Goal: Task Accomplishment & Management: Use online tool/utility

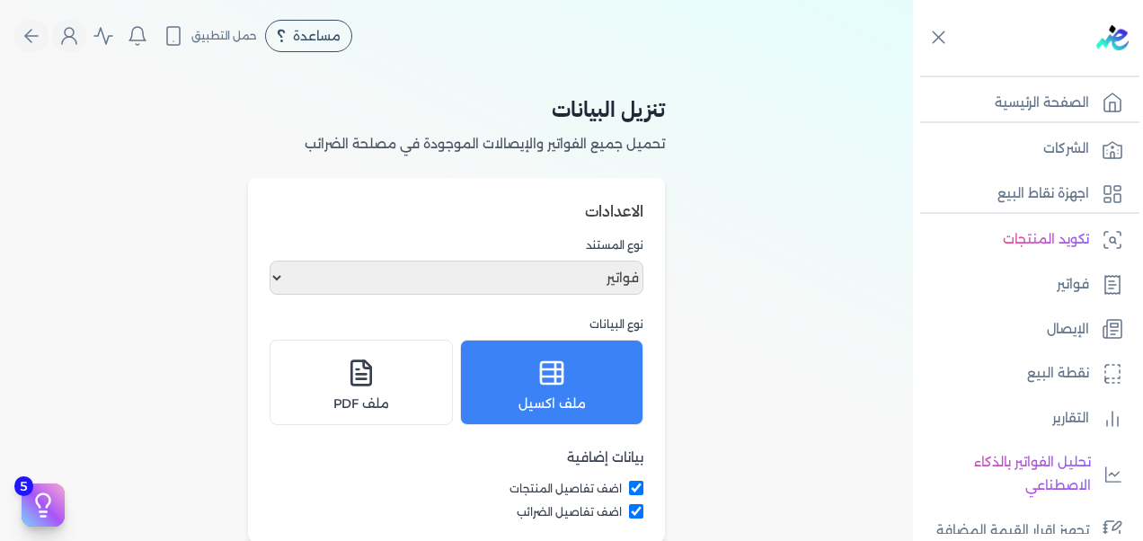
select select "invoices"
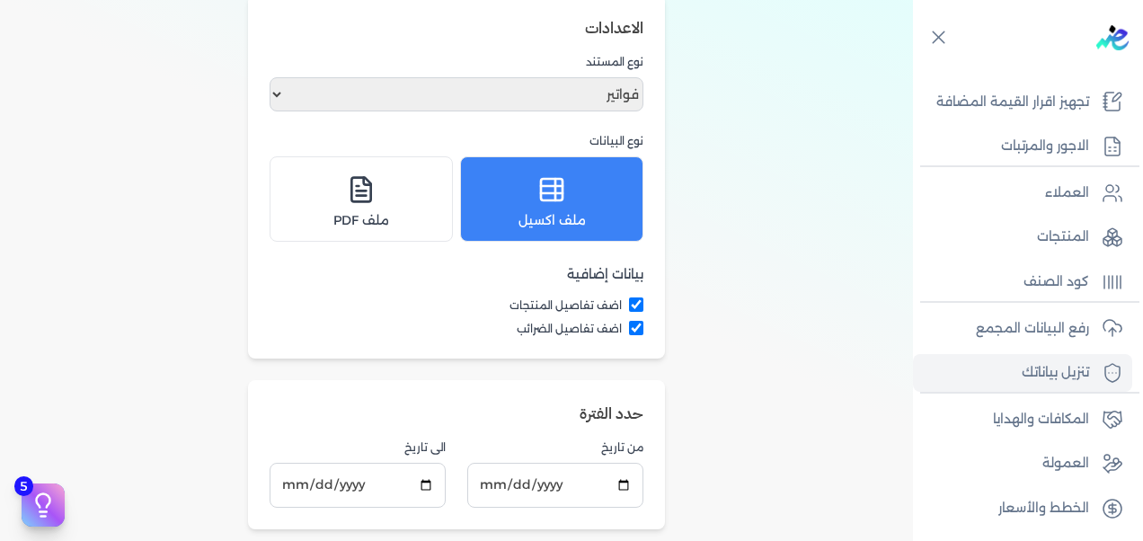
scroll to position [90, 0]
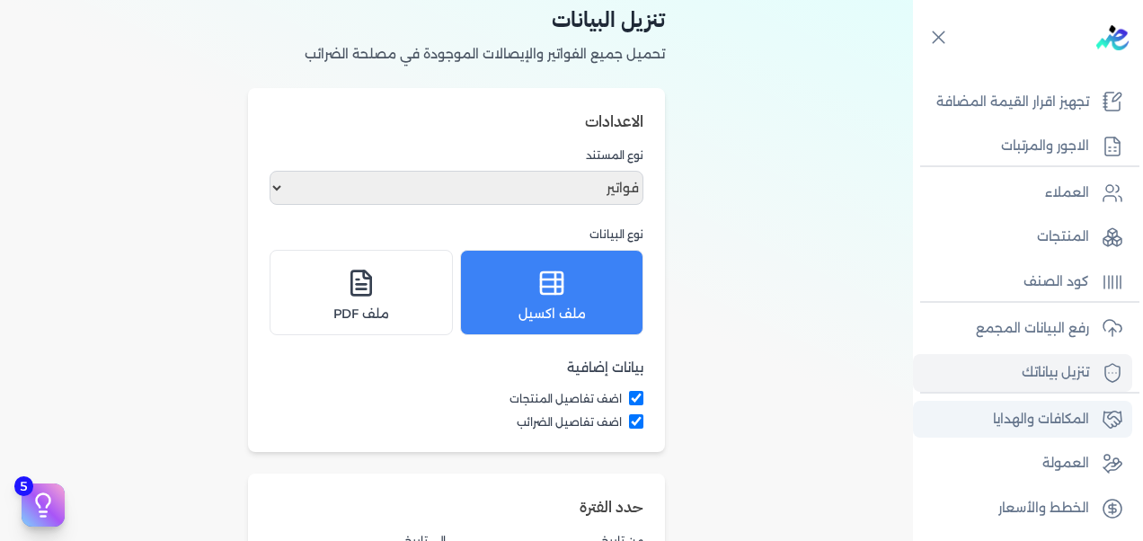
click at [1079, 426] on p "المكافات والهدايا" at bounding box center [1041, 419] width 96 height 23
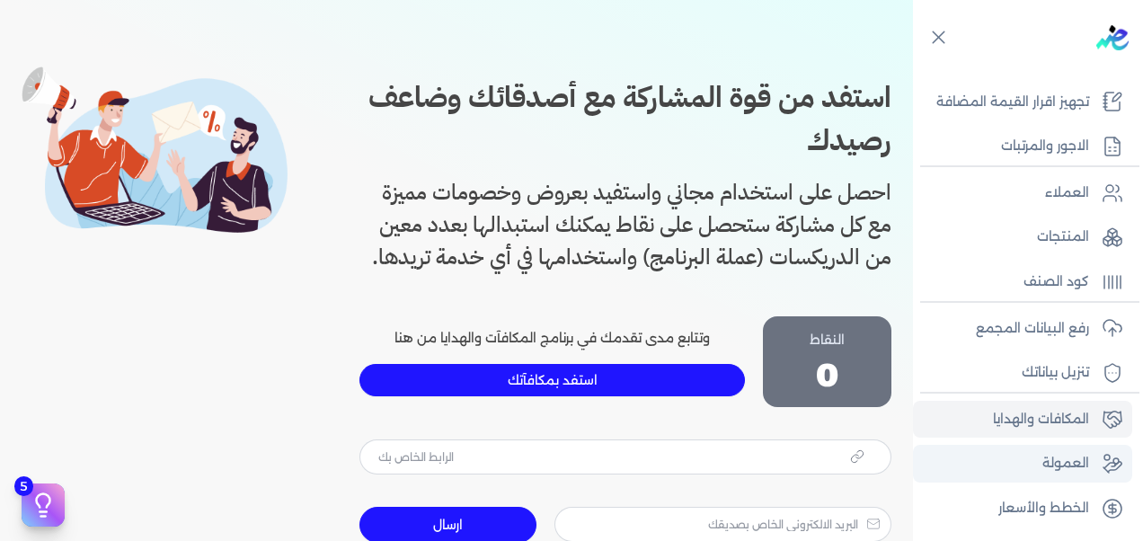
type input "https://app.edariba.com?ref=k9wlgn"
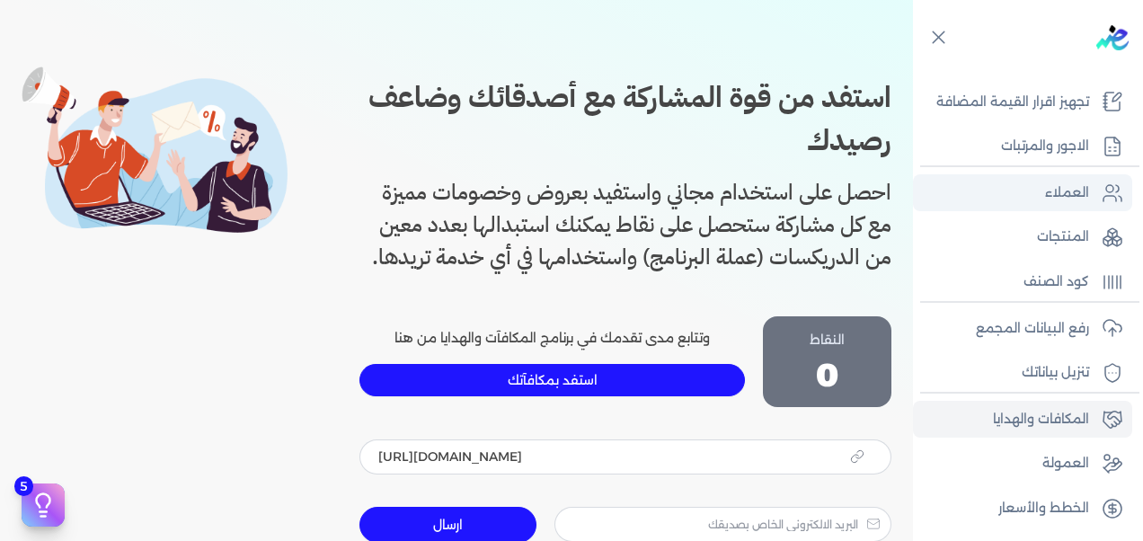
click at [1050, 187] on p "العملاء" at bounding box center [1067, 193] width 44 height 23
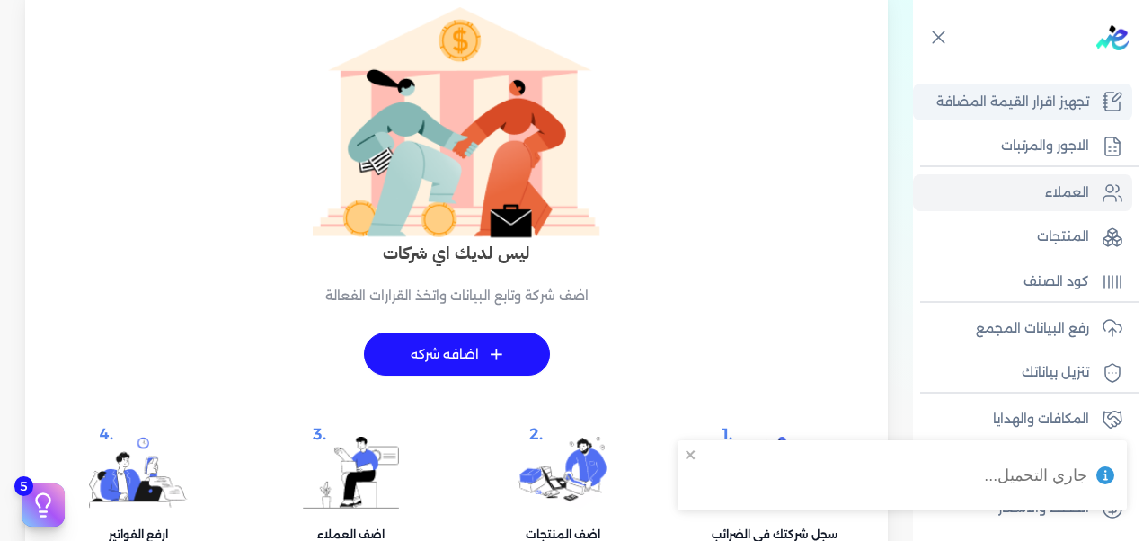
click at [1083, 102] on p "تجهيز اقرار القيمة المضافة" at bounding box center [1013, 102] width 153 height 23
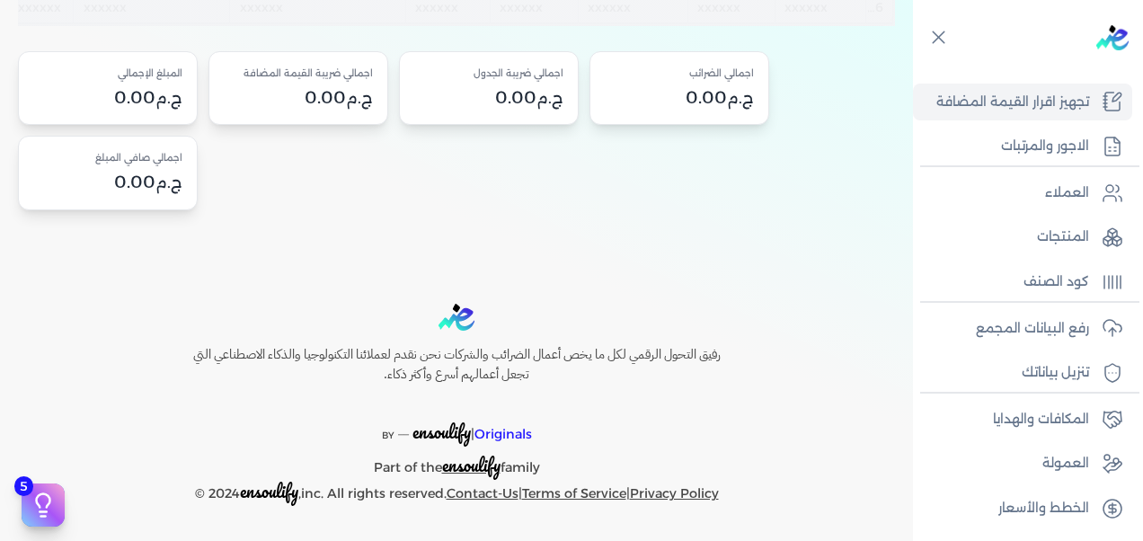
scroll to position [415, 0]
click at [1043, 142] on p "الاجور والمرتبات" at bounding box center [1045, 146] width 88 height 23
select select "01"
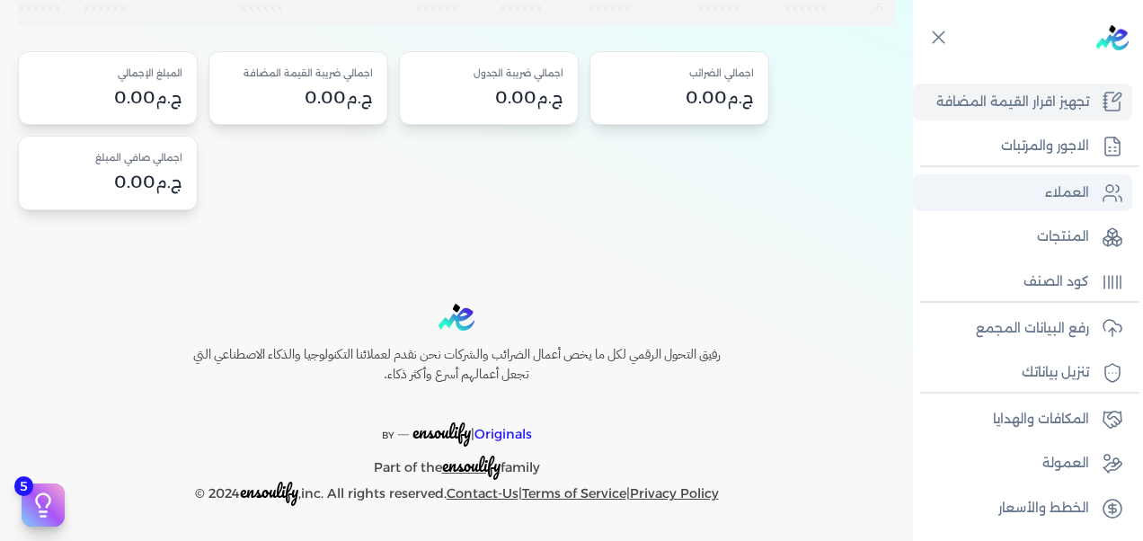
select select "01"
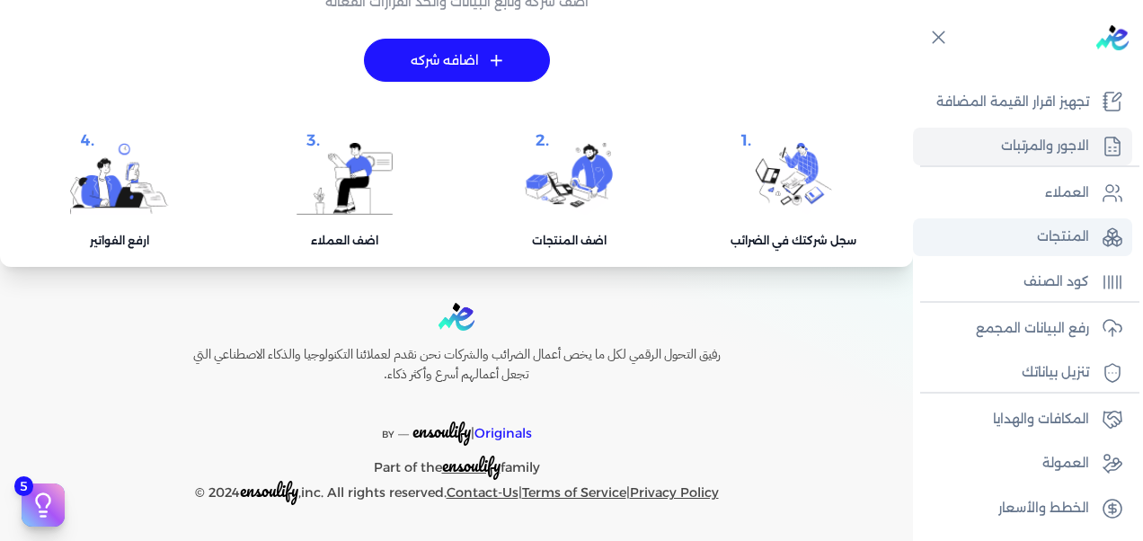
scroll to position [382, 0]
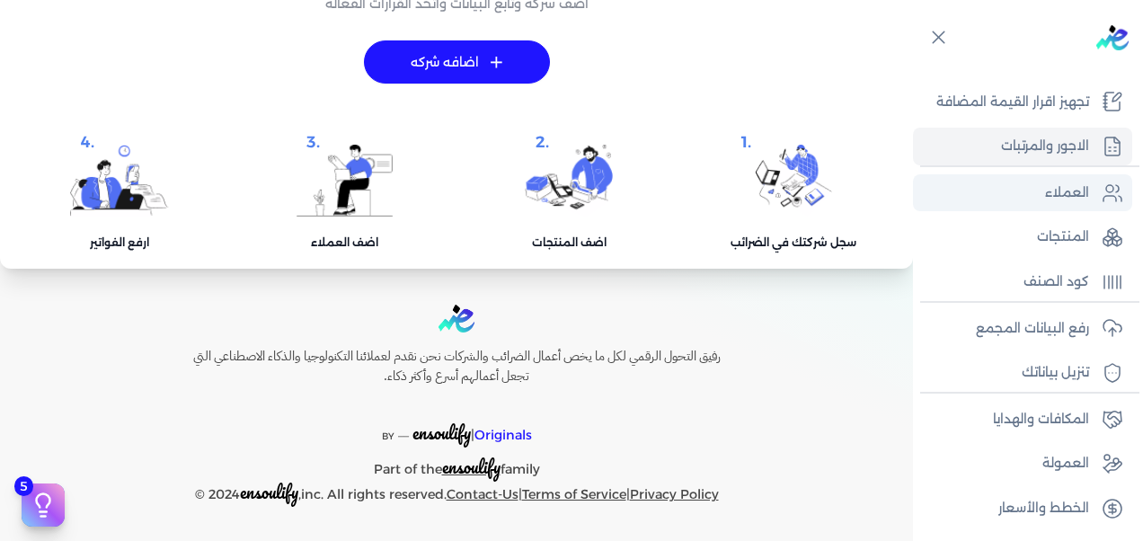
click at [1061, 191] on p "العملاء" at bounding box center [1067, 193] width 44 height 23
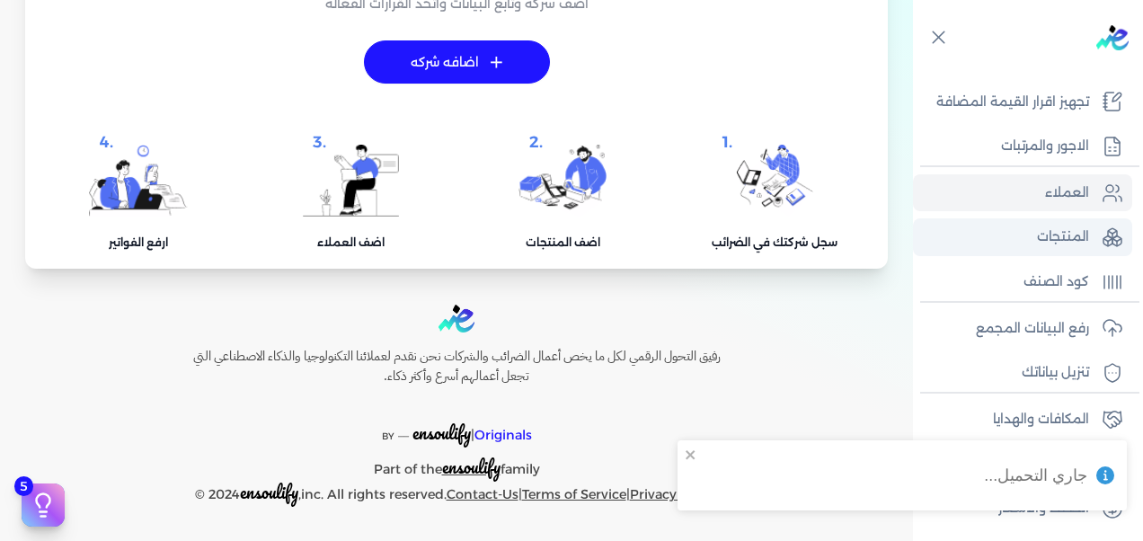
click at [1076, 230] on p "المنتجات" at bounding box center [1063, 237] width 52 height 23
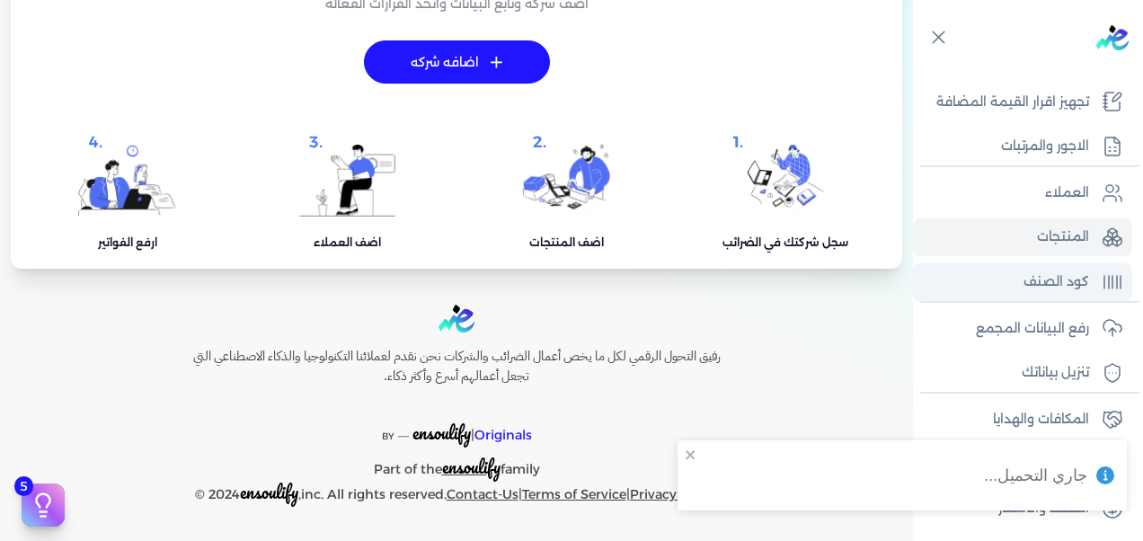
click at [1106, 275] on icon at bounding box center [1113, 282] width 22 height 22
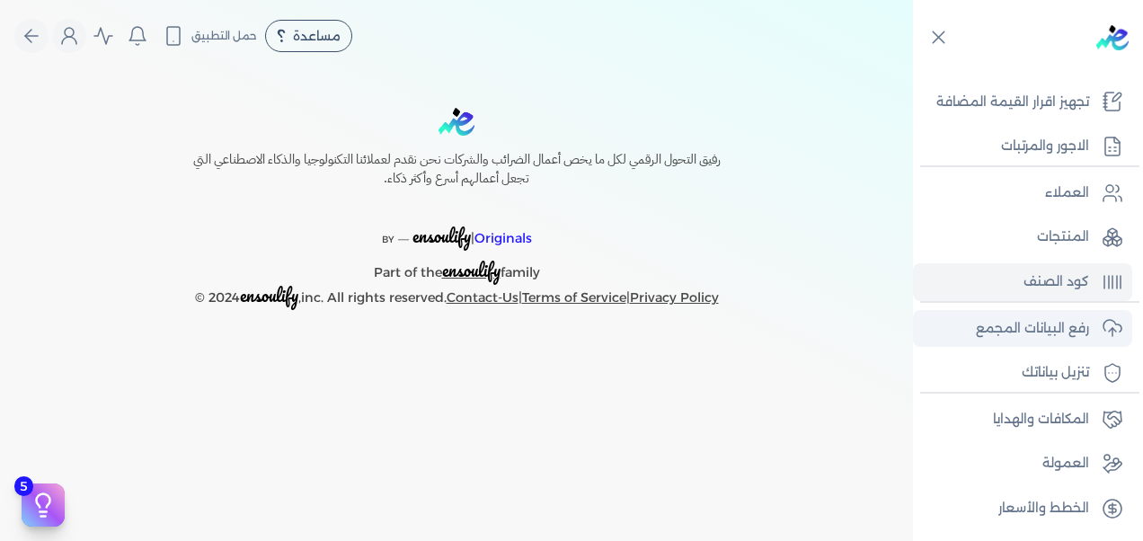
click at [1028, 322] on p "رفع البيانات المجمع" at bounding box center [1032, 328] width 113 height 23
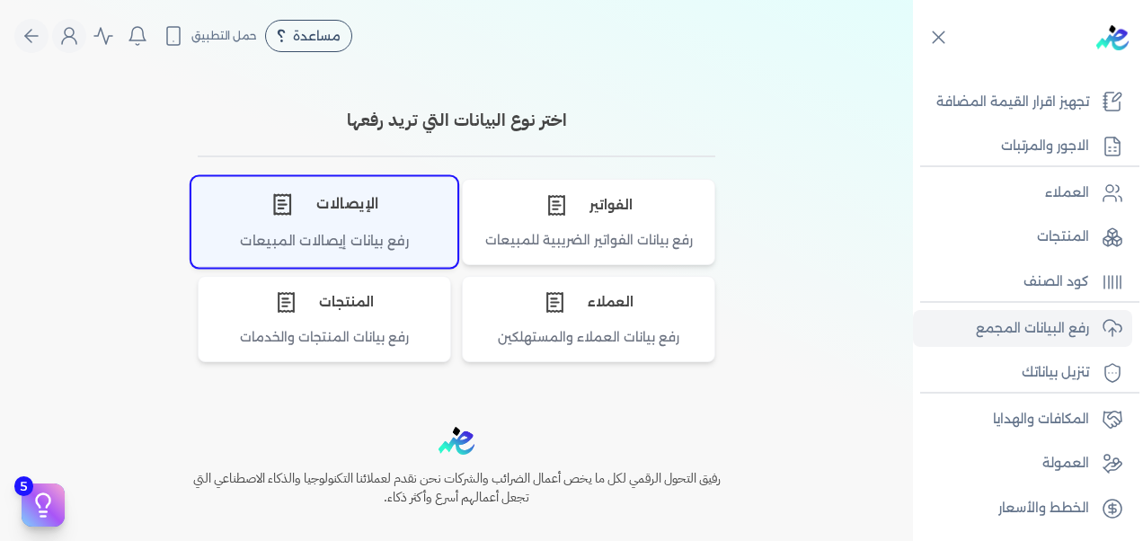
click at [381, 219] on div "الإيصالات" at bounding box center [324, 204] width 264 height 54
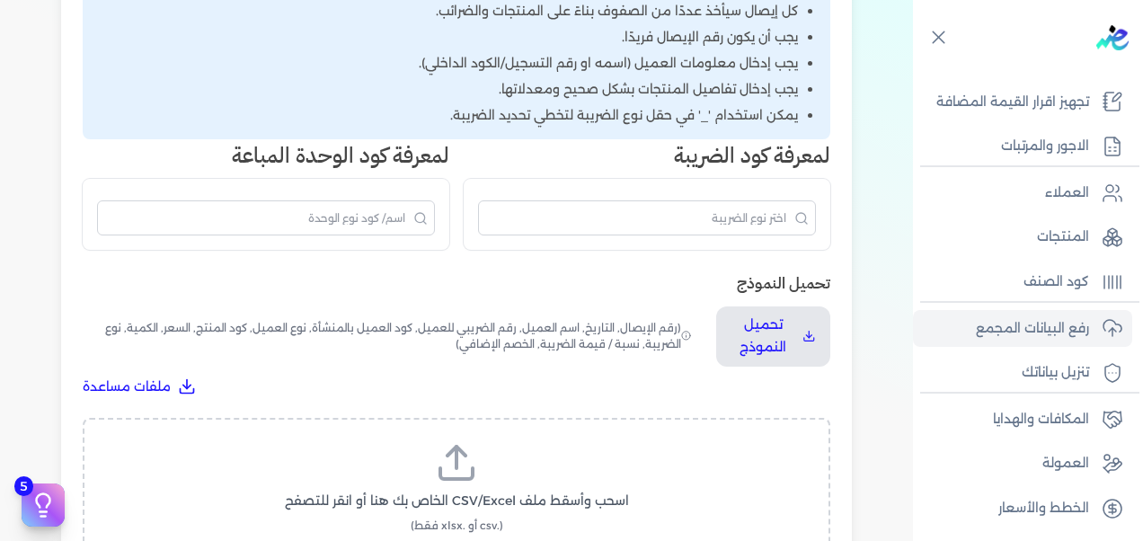
scroll to position [449, 0]
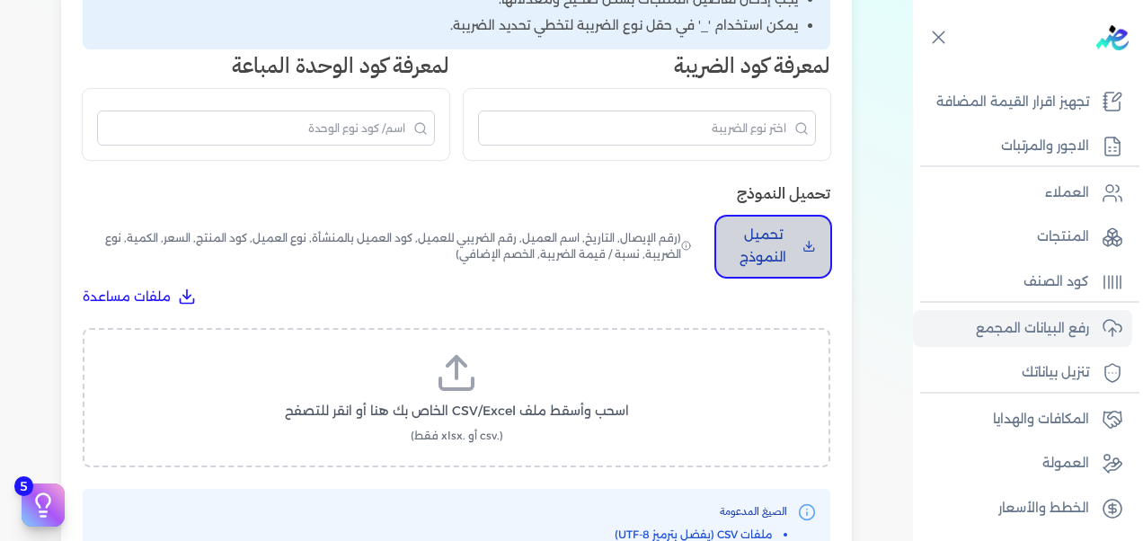
click at [768, 262] on p "تحميل النموذج" at bounding box center [763, 247] width 65 height 46
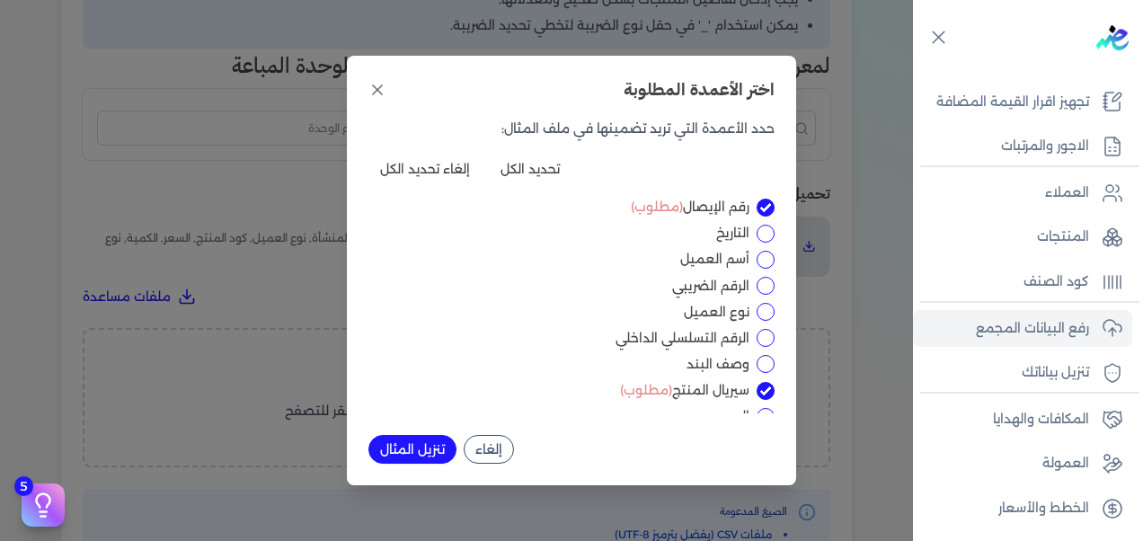
click at [389, 450] on button "تنزيل المثال" at bounding box center [413, 449] width 88 height 29
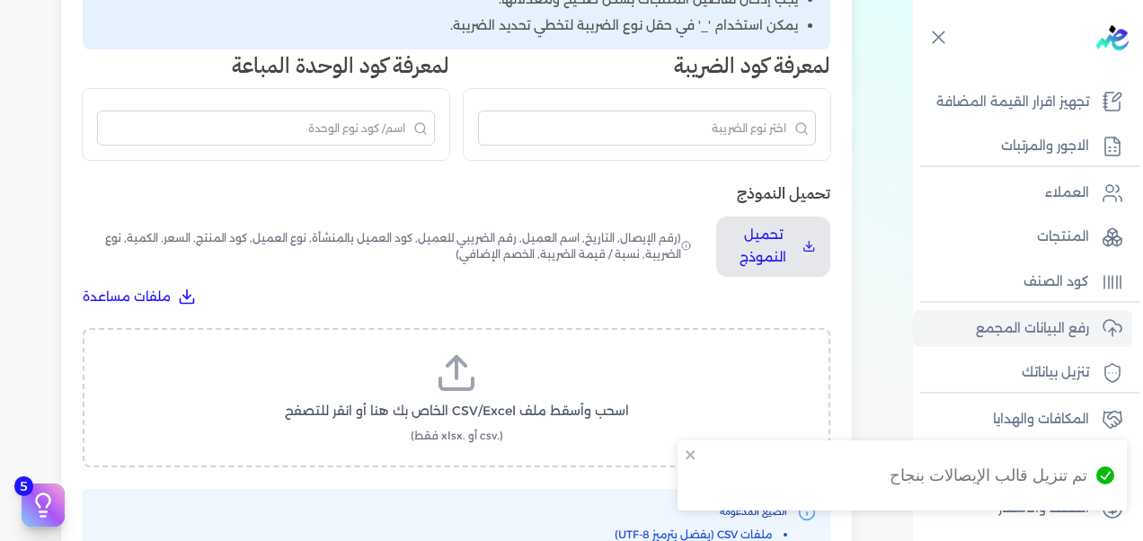
click at [1080, 26] on div at bounding box center [1031, 38] width 223 height 76
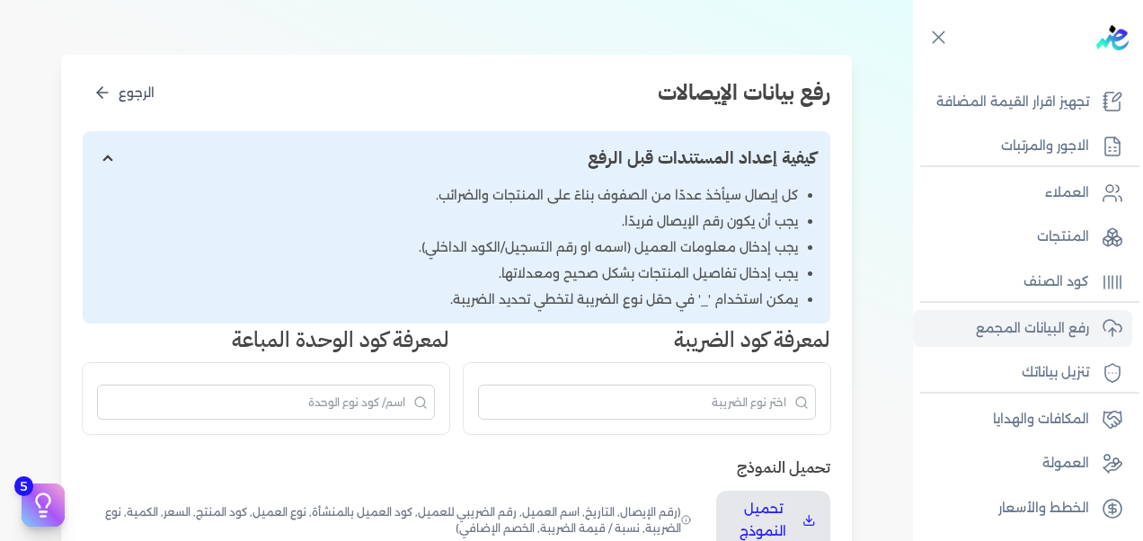
scroll to position [0, 0]
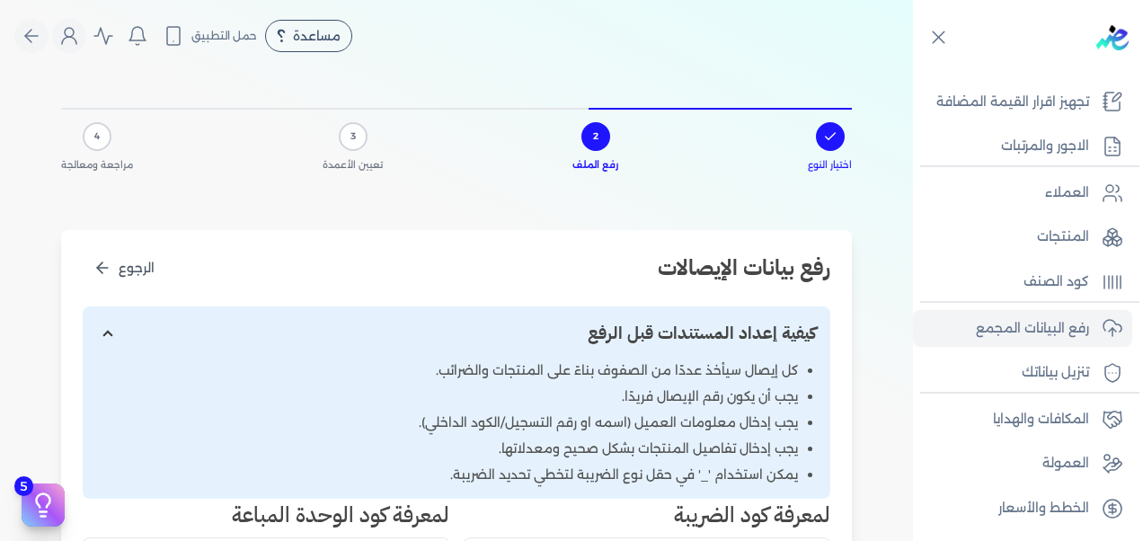
click at [838, 134] on icon at bounding box center [830, 136] width 14 height 14
click at [604, 140] on div "2" at bounding box center [596, 136] width 29 height 29
click at [343, 141] on div "3" at bounding box center [353, 136] width 29 height 29
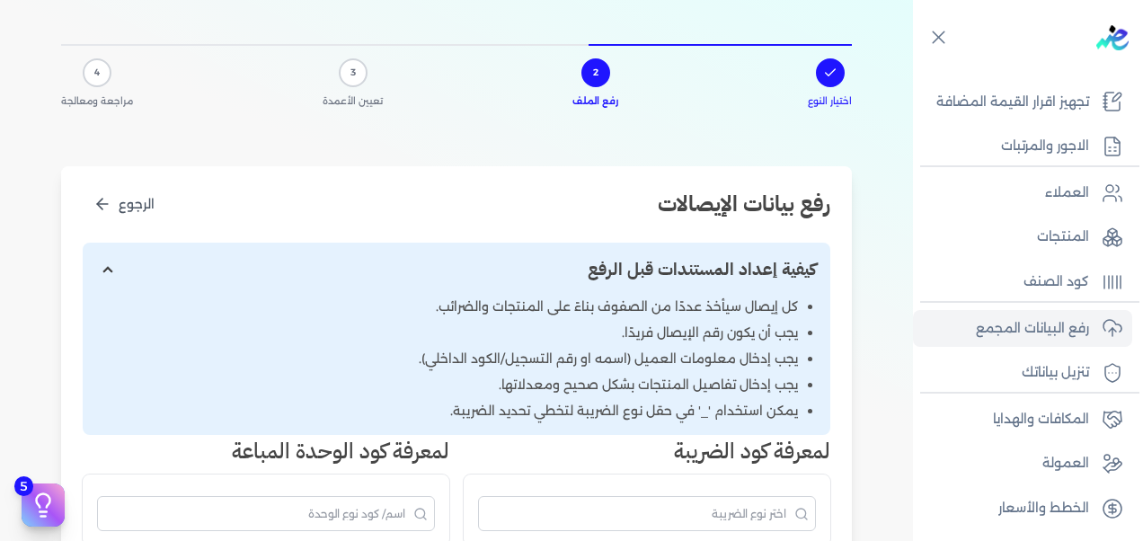
scroll to position [90, 0]
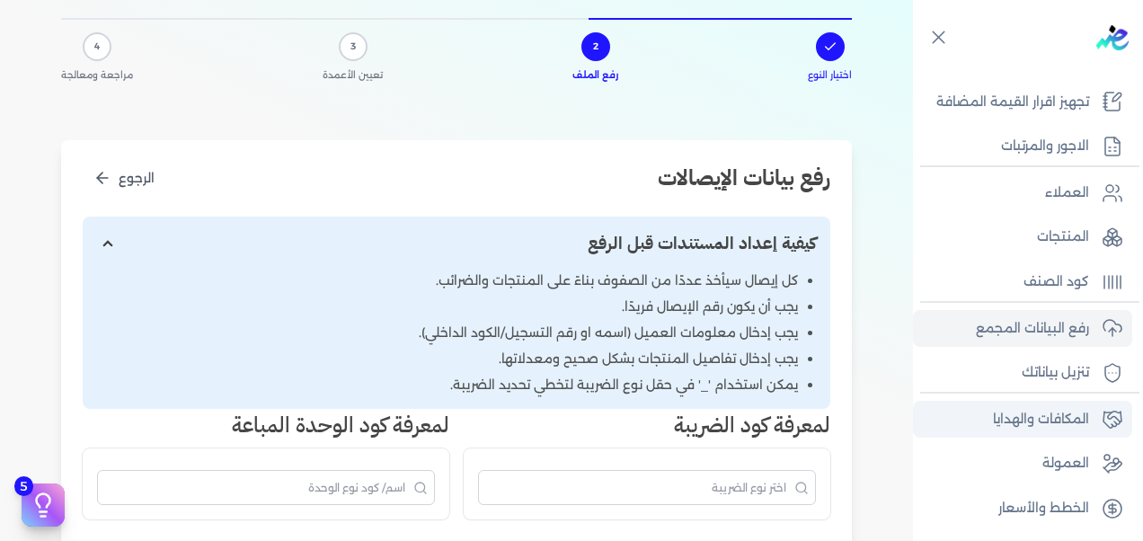
click at [1064, 428] on p "المكافات والهدايا" at bounding box center [1041, 419] width 96 height 23
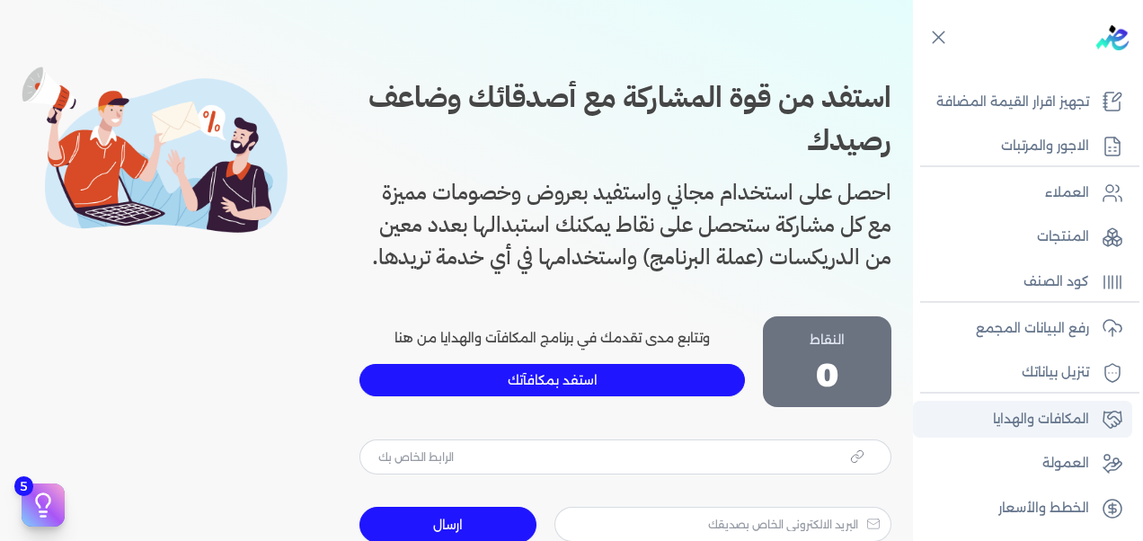
type input "https://app.edariba.com?ref=k9wlgn"
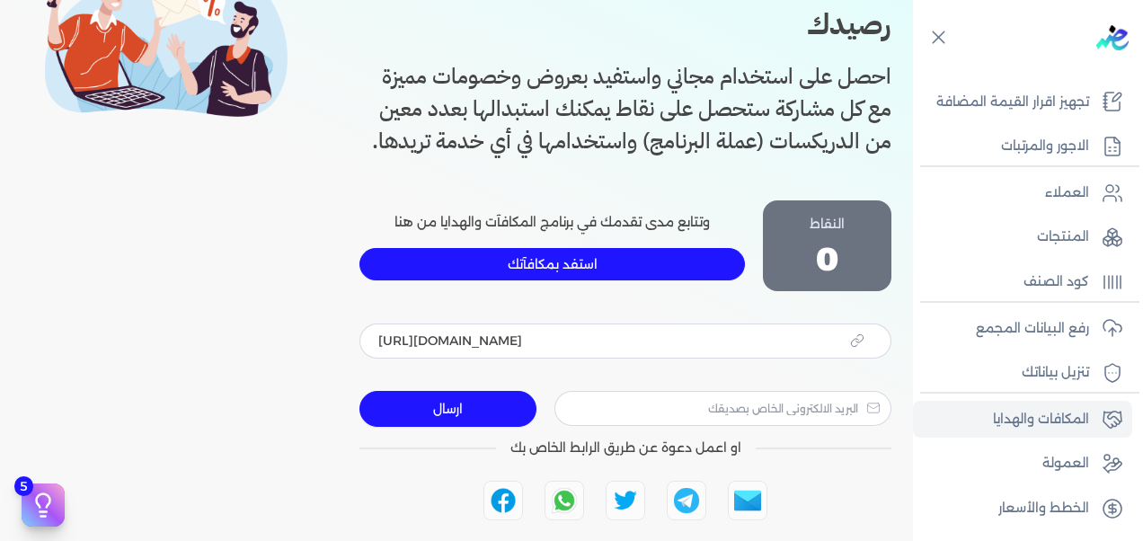
scroll to position [180, 0]
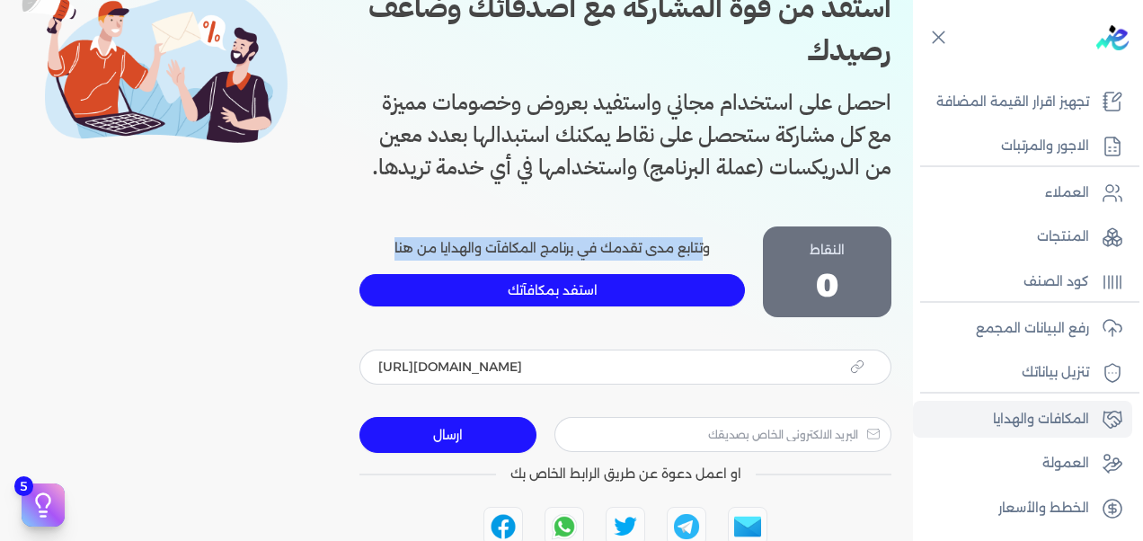
drag, startPoint x: 706, startPoint y: 254, endPoint x: 374, endPoint y: 253, distance: 332.6
click at [374, 253] on p "وتتابع مدى تقدمك في برنامج المكافآت والهدايا من هنا" at bounding box center [553, 248] width 386 height 23
drag, startPoint x: 374, startPoint y: 253, endPoint x: 322, endPoint y: 280, distance: 59.1
click at [322, 280] on div "استفد من قوة المشاركة مع أصدقائك وضاعف رصيدك احصل على استخدام مجاني واستفيد بعر…" at bounding box center [457, 306] width 870 height 640
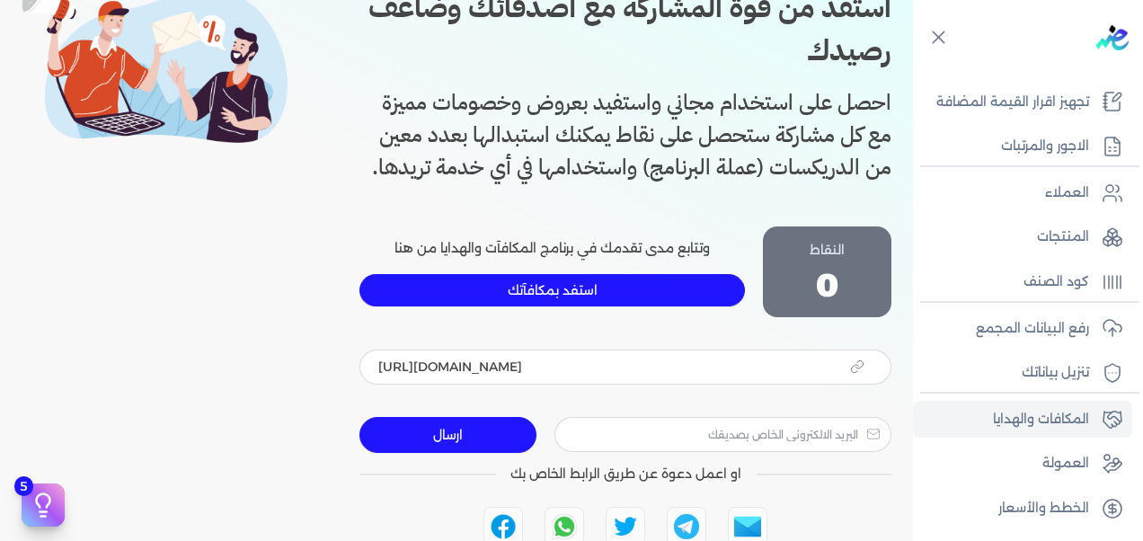
scroll to position [0, 0]
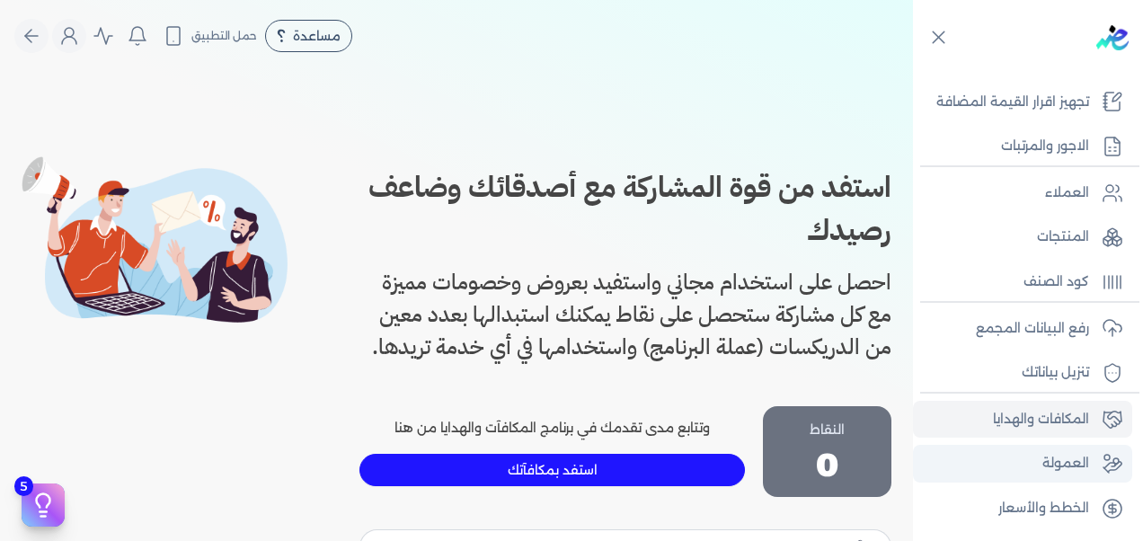
click at [1070, 457] on p "العمولة" at bounding box center [1066, 463] width 47 height 23
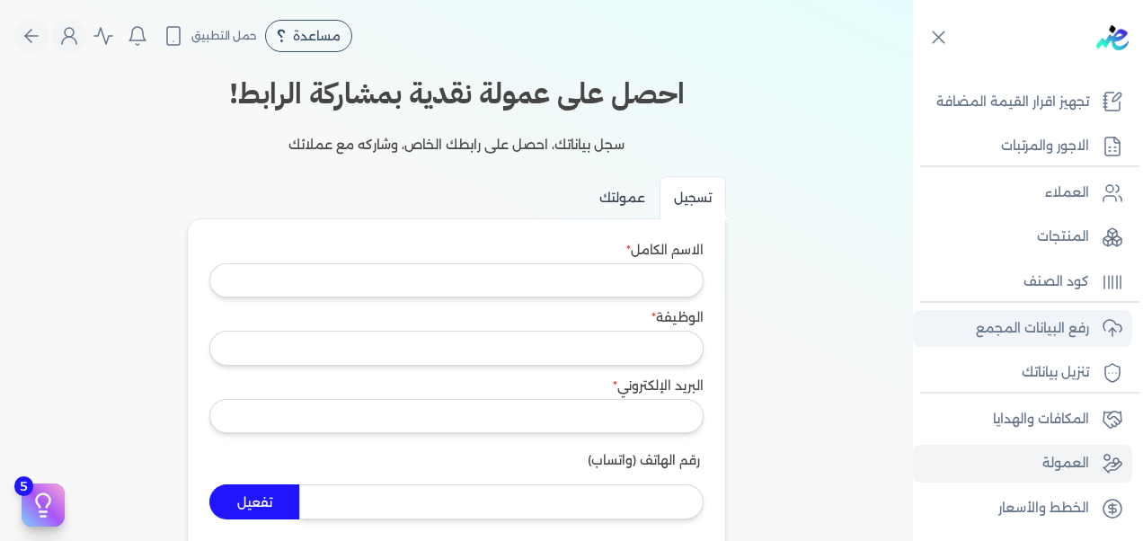
click at [1060, 326] on p "رفع البيانات المجمع" at bounding box center [1032, 328] width 113 height 23
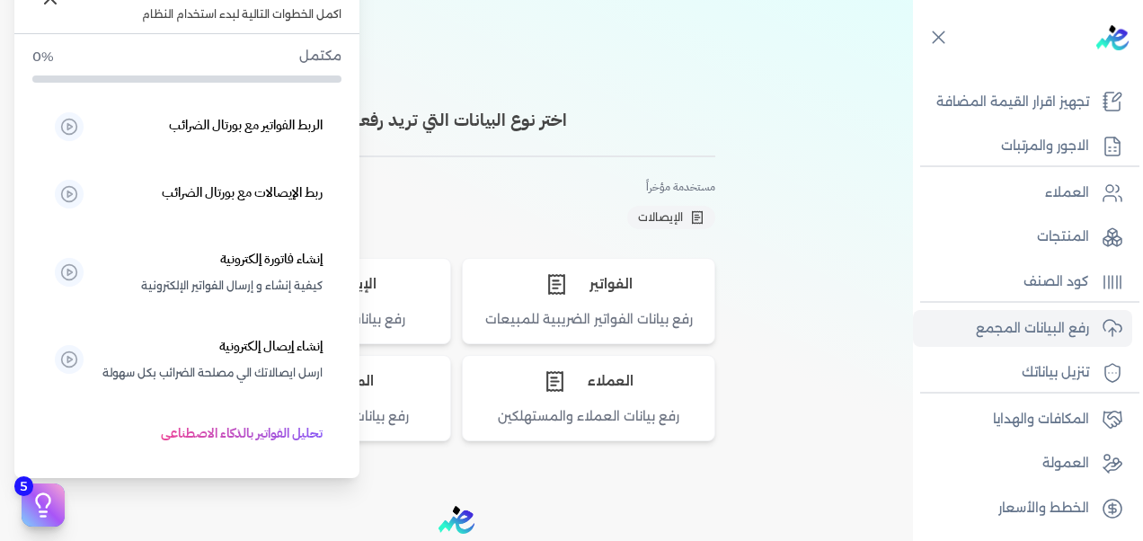
click at [29, 506] on button "5" at bounding box center [43, 505] width 43 height 43
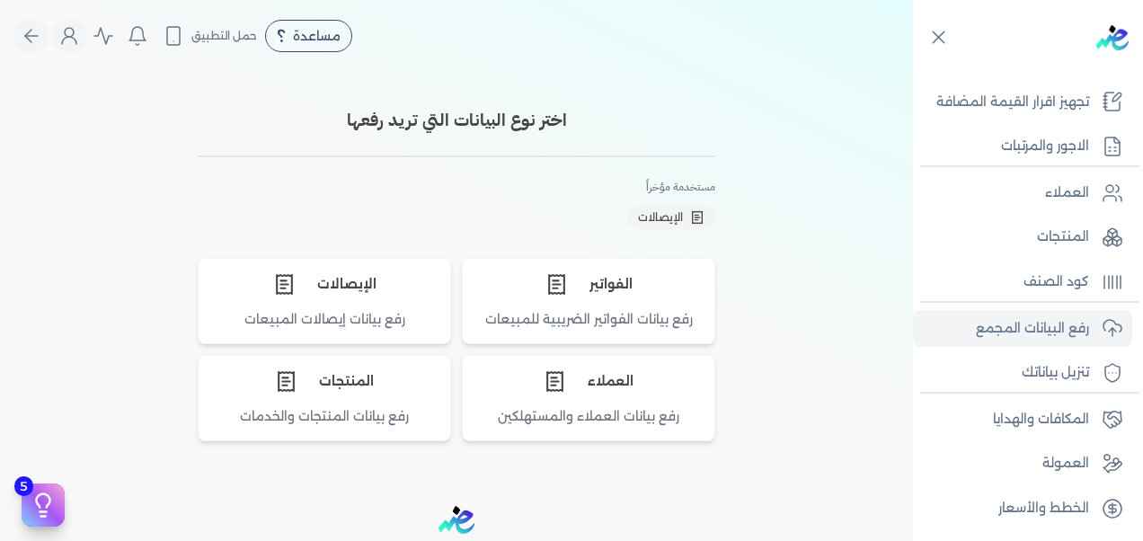
click at [710, 102] on div "اختر نوع البيانات التي تريد رفعها مستخدمة مؤخراً الإيصالات الفواتير رفع بيانات …" at bounding box center [456, 267] width 791 height 348
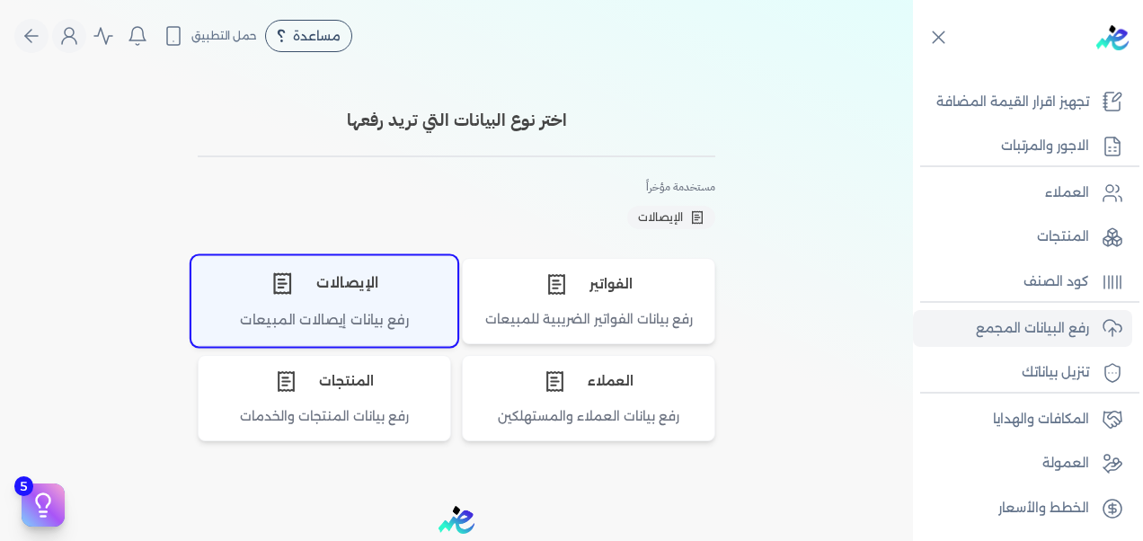
click at [351, 293] on div "الإيصالات" at bounding box center [324, 283] width 264 height 54
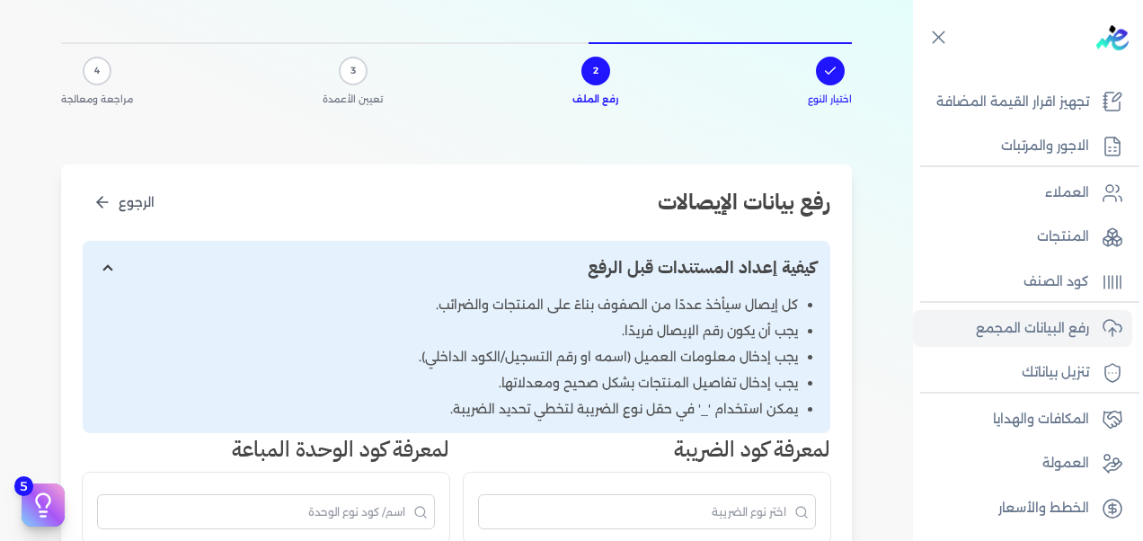
scroll to position [90, 0]
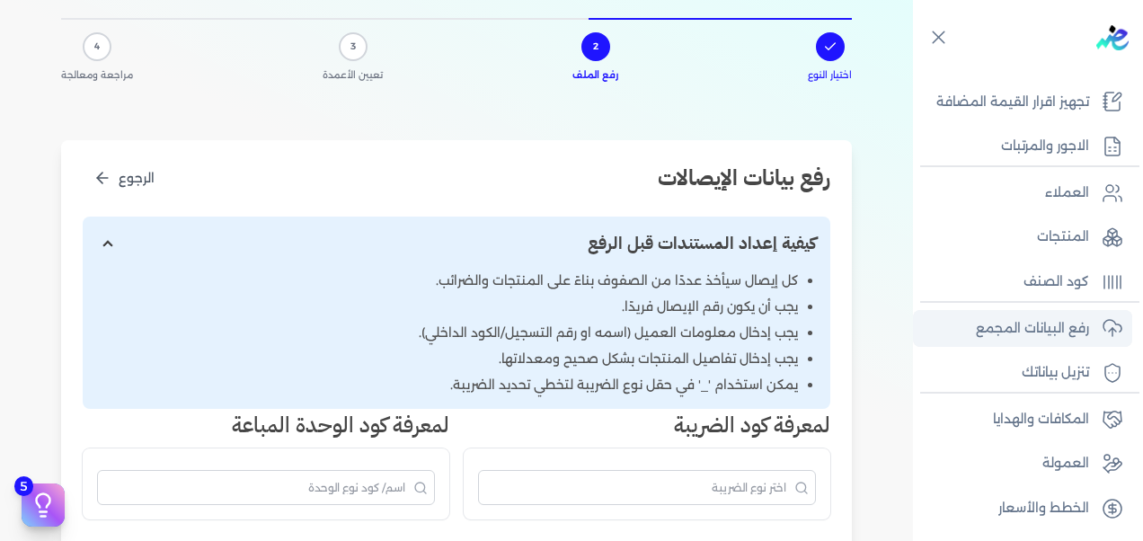
click at [1059, 329] on p "رفع البيانات المجمع" at bounding box center [1032, 328] width 113 height 23
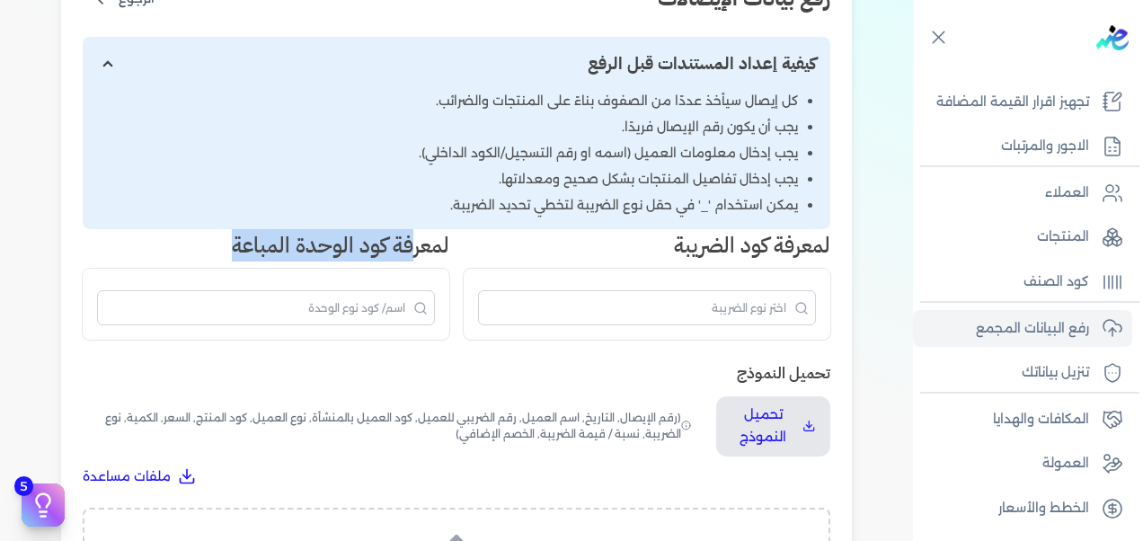
drag, startPoint x: 413, startPoint y: 235, endPoint x: 220, endPoint y: 232, distance: 192.4
click at [220, 232] on h3 "لمعرفة كود الوحدة المباعة" at bounding box center [266, 245] width 367 height 32
drag, startPoint x: 220, startPoint y: 232, endPoint x: 186, endPoint y: 260, distance: 44.1
click at [186, 260] on h3 "لمعرفة كود الوحدة المباعة" at bounding box center [266, 245] width 367 height 32
click at [184, 253] on h3 "لمعرفة كود الوحدة المباعة" at bounding box center [266, 245] width 367 height 32
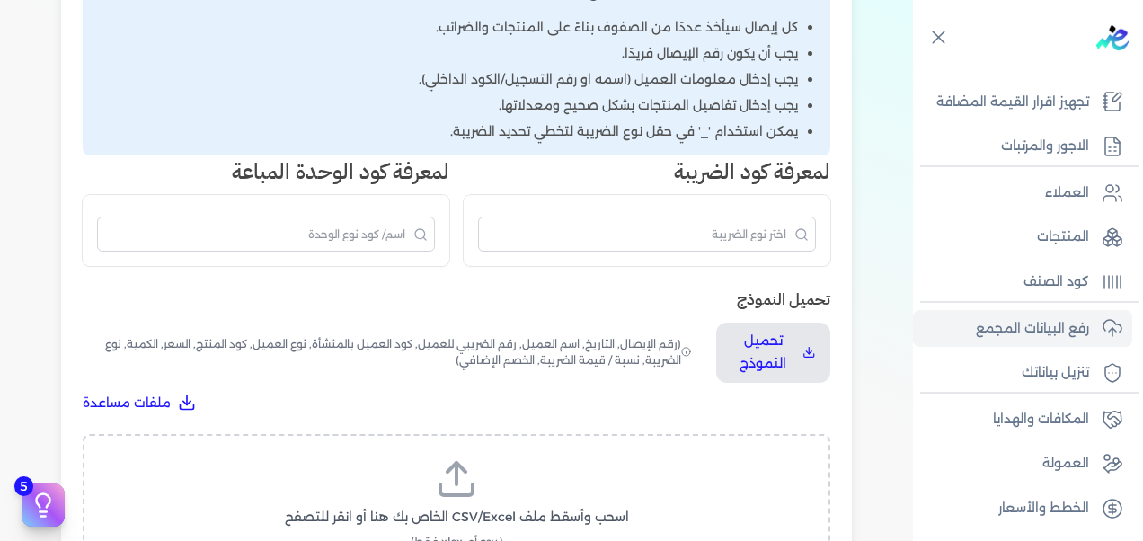
scroll to position [360, 0]
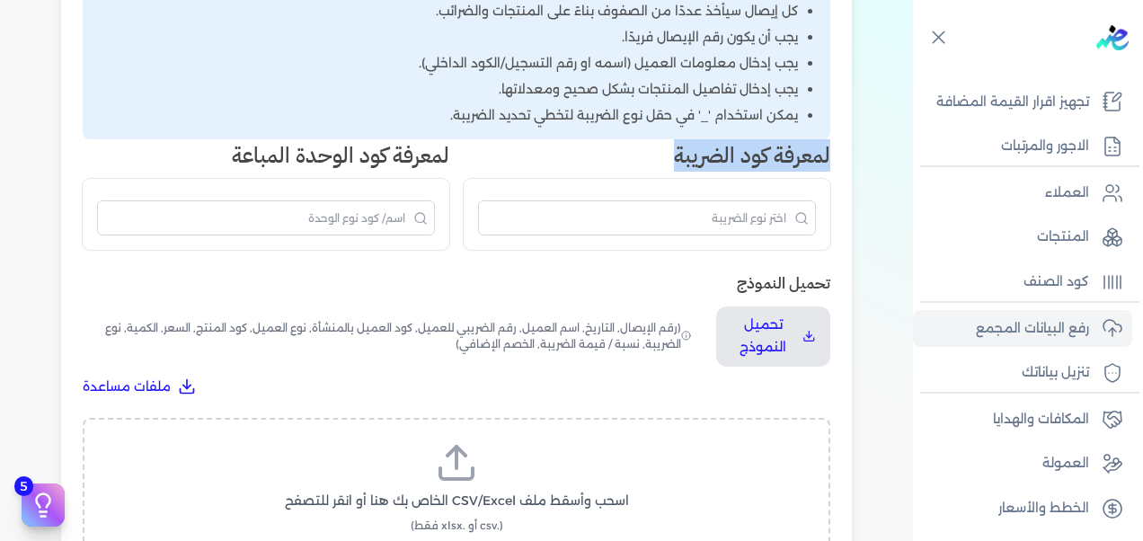
drag, startPoint x: 674, startPoint y: 153, endPoint x: 834, endPoint y: 149, distance: 160.0
click at [834, 149] on div "رفع بيانات الإيصالات الرجوع كيفية إعداد المستندات قبل الرفع كل إيصال سيأخذ عددً…" at bounding box center [456, 299] width 791 height 857
click at [633, 152] on h3 "لمعرفة كود الضريبة" at bounding box center [647, 155] width 367 height 32
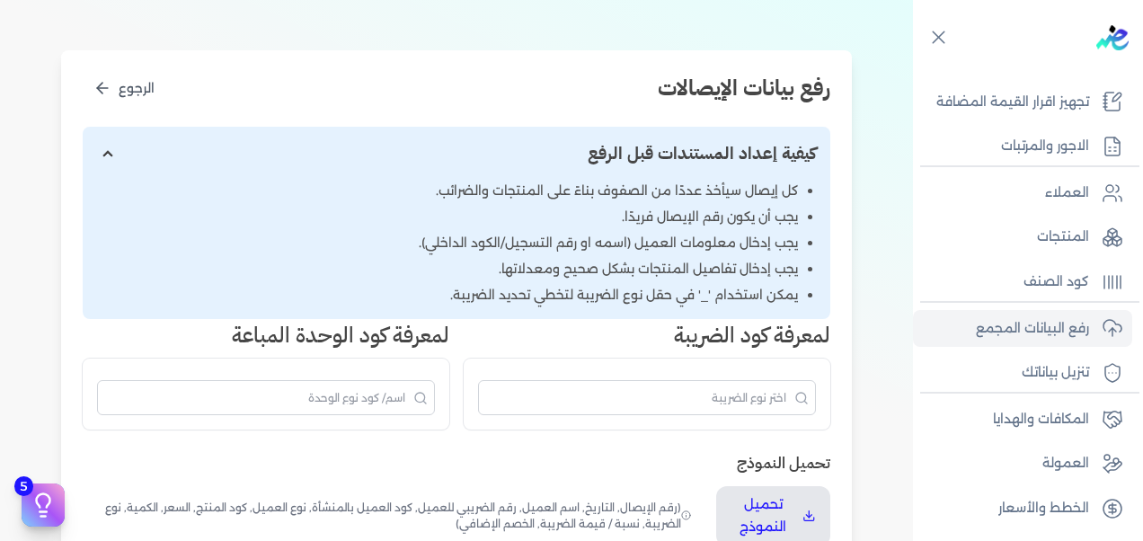
scroll to position [90, 0]
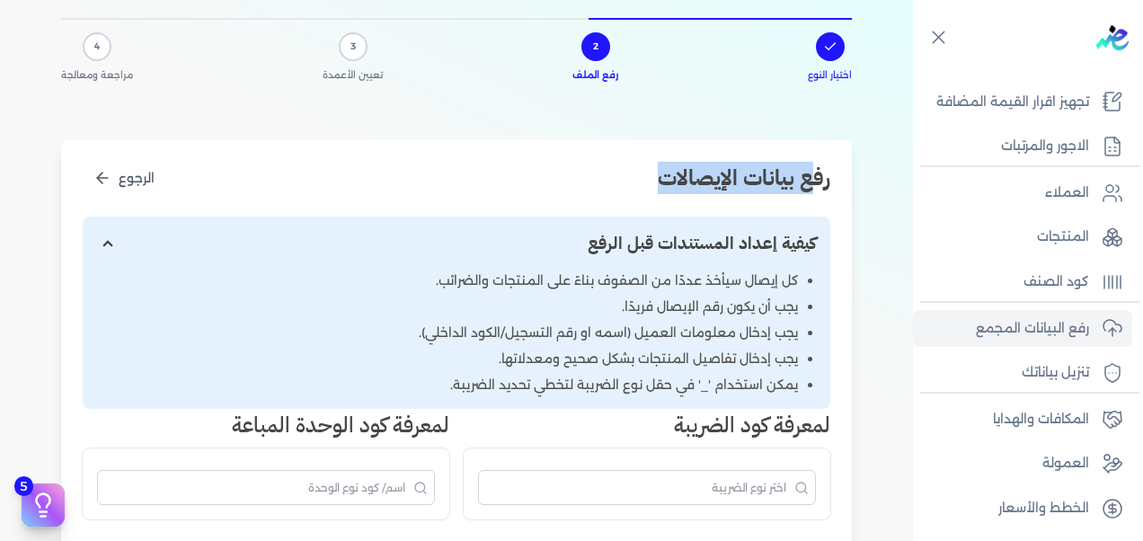
drag, startPoint x: 665, startPoint y: 171, endPoint x: 851, endPoint y: 187, distance: 186.8
drag, startPoint x: 851, startPoint y: 187, endPoint x: 747, endPoint y: 239, distance: 116.6
click at [747, 239] on input "إظهار/إخفاء التعليمات" at bounding box center [457, 244] width 748 height 55
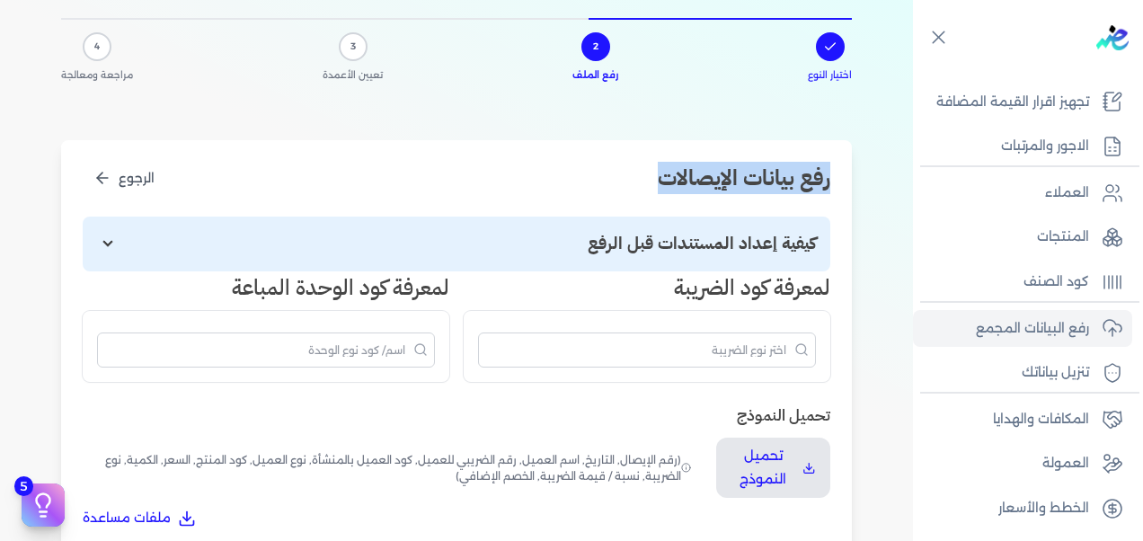
click at [676, 237] on input "إظهار/إخفاء التعليمات" at bounding box center [457, 244] width 748 height 55
checkbox input "true"
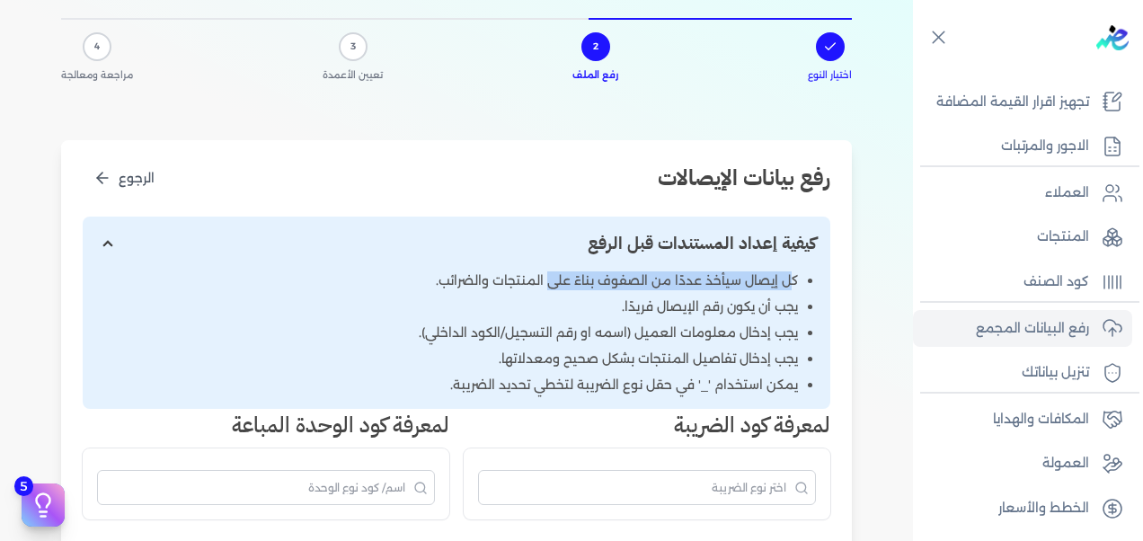
drag, startPoint x: 791, startPoint y: 280, endPoint x: 557, endPoint y: 275, distance: 233.7
click at [557, 298] on li "كل إيصال سيأخذ عددًا من الصفوف بناءً على المنتجات والضرائب." at bounding box center [447, 307] width 701 height 19
drag, startPoint x: 557, startPoint y: 275, endPoint x: 690, endPoint y: 287, distance: 133.5
click at [690, 298] on li "كل إيصال سيأخذ عددًا من الصفوف بناءً على المنتجات والضرائب." at bounding box center [447, 307] width 701 height 19
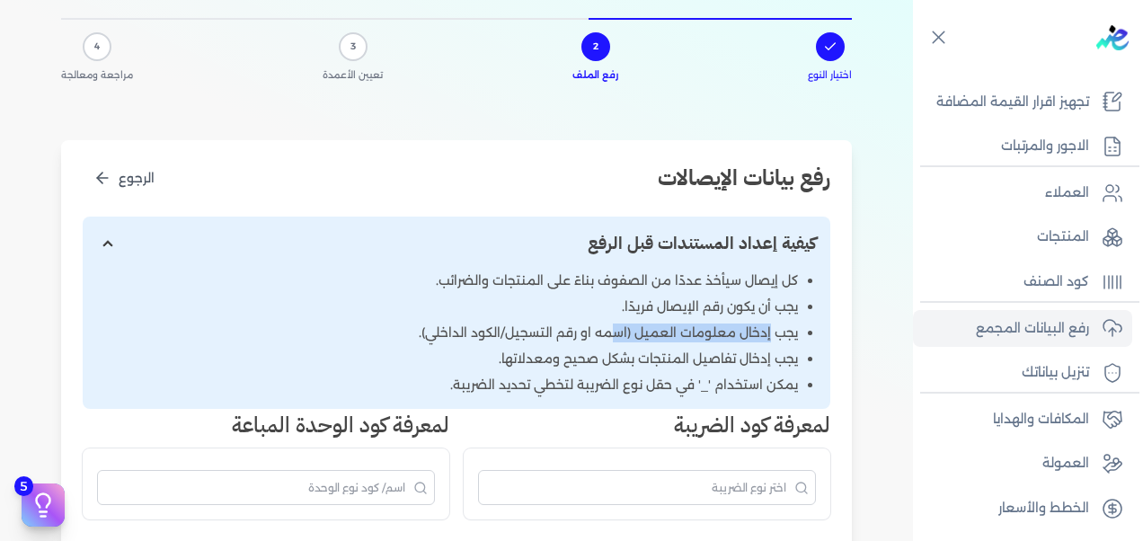
drag, startPoint x: 768, startPoint y: 338, endPoint x: 617, endPoint y: 333, distance: 151.1
click at [617, 350] on li "يجب إدخال معلومات العميل (اسمه او رقم التسجيل/الكود الداخلي)." at bounding box center [447, 359] width 701 height 19
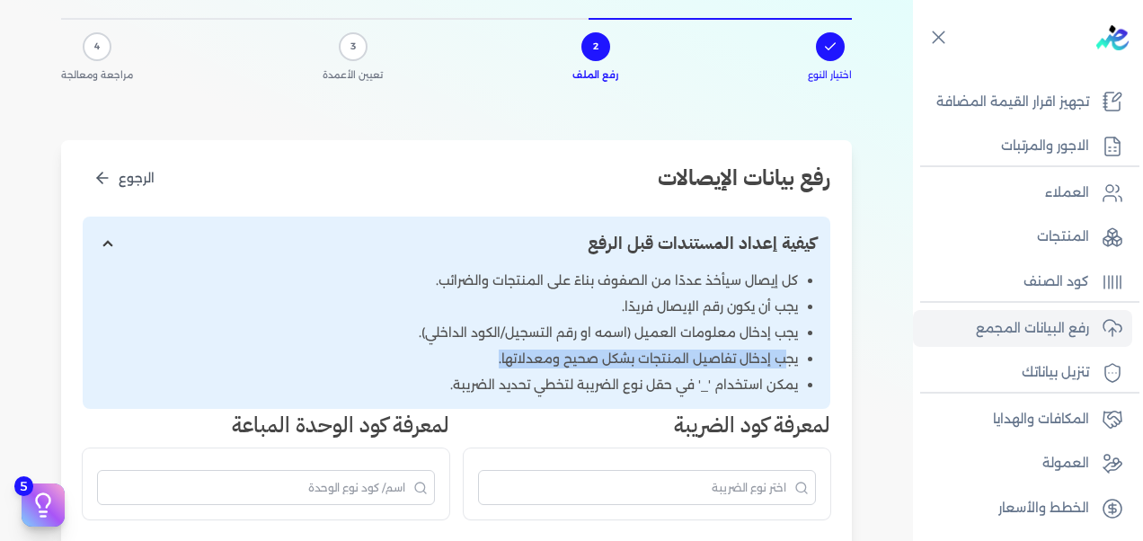
drag, startPoint x: 617, startPoint y: 333, endPoint x: 494, endPoint y: 352, distance: 123.7
click at [494, 376] on li "يجب إدخال تفاصيل المنتجات بشكل صحيح ومعدلاتها." at bounding box center [447, 385] width 701 height 19
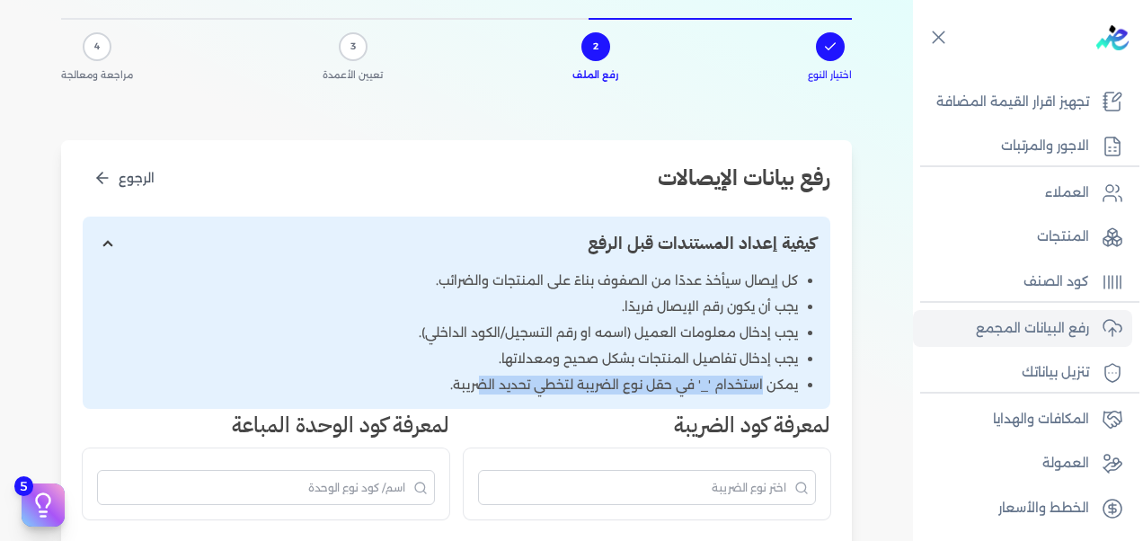
drag, startPoint x: 768, startPoint y: 388, endPoint x: 486, endPoint y: 378, distance: 281.5
click at [486, 378] on li "يمكن استخدام '_' في حقل نوع الضريبة لتخطي تحديد الضريبة." at bounding box center [447, 385] width 701 height 19
drag, startPoint x: 486, startPoint y: 378, endPoint x: 606, endPoint y: 425, distance: 128.7
click at [606, 425] on h3 "لمعرفة كود الضريبة" at bounding box center [647, 425] width 367 height 32
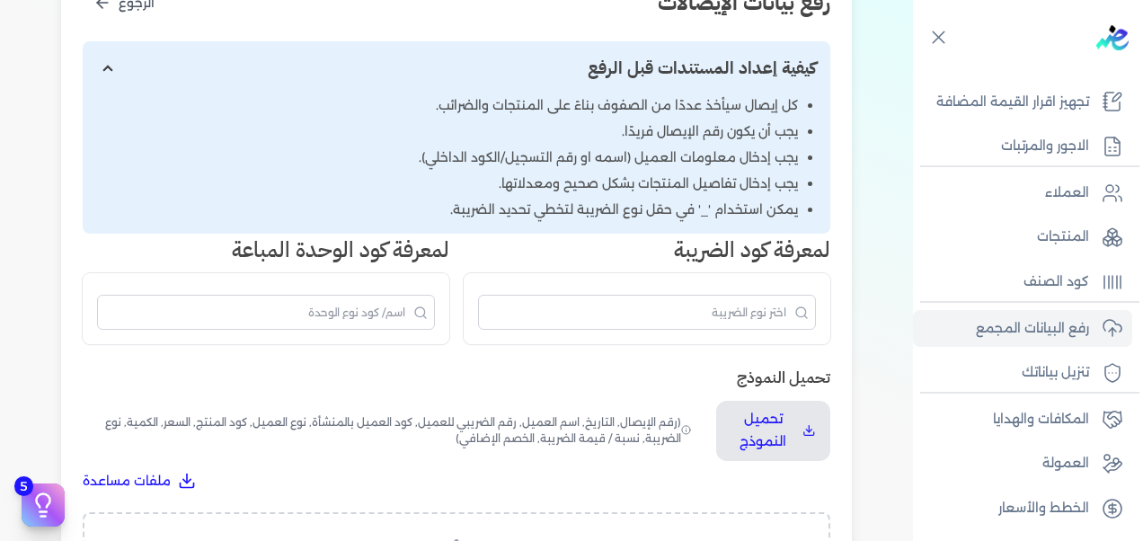
scroll to position [270, 0]
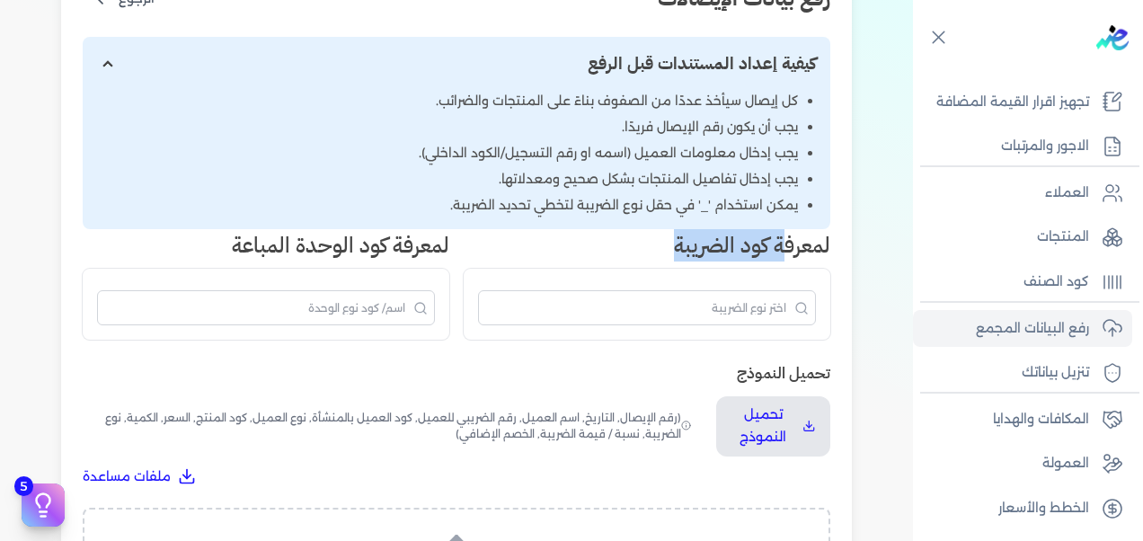
drag, startPoint x: 789, startPoint y: 242, endPoint x: 673, endPoint y: 244, distance: 116.0
click at [673, 244] on h3 "لمعرفة كود الضريبة" at bounding box center [647, 245] width 367 height 32
drag, startPoint x: 673, startPoint y: 244, endPoint x: 714, endPoint y: 374, distance: 135.6
click at [714, 374] on h3 "تحميل النموذج" at bounding box center [457, 372] width 748 height 23
drag, startPoint x: 662, startPoint y: 417, endPoint x: 523, endPoint y: 413, distance: 139.4
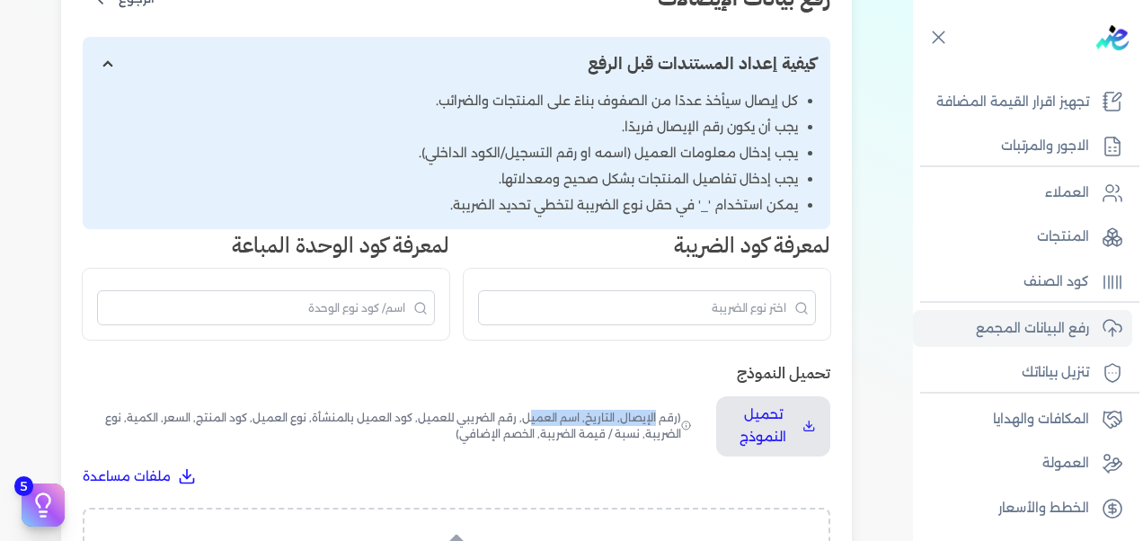
click at [524, 413] on span "(رقم الإيصال, التاريخ, اسم العميل, رقم الضريبي للعميل, كود العميل بالمنشأة, نوع…" at bounding box center [389, 426] width 612 height 60
drag, startPoint x: 523, startPoint y: 413, endPoint x: 618, endPoint y: 462, distance: 106.9
click at [618, 466] on div "تحميل النموذج تحميل النموذج (رقم الإيصال, التاريخ, اسم العميل, رقم الضريبي للعم…" at bounding box center [457, 423] width 748 height 125
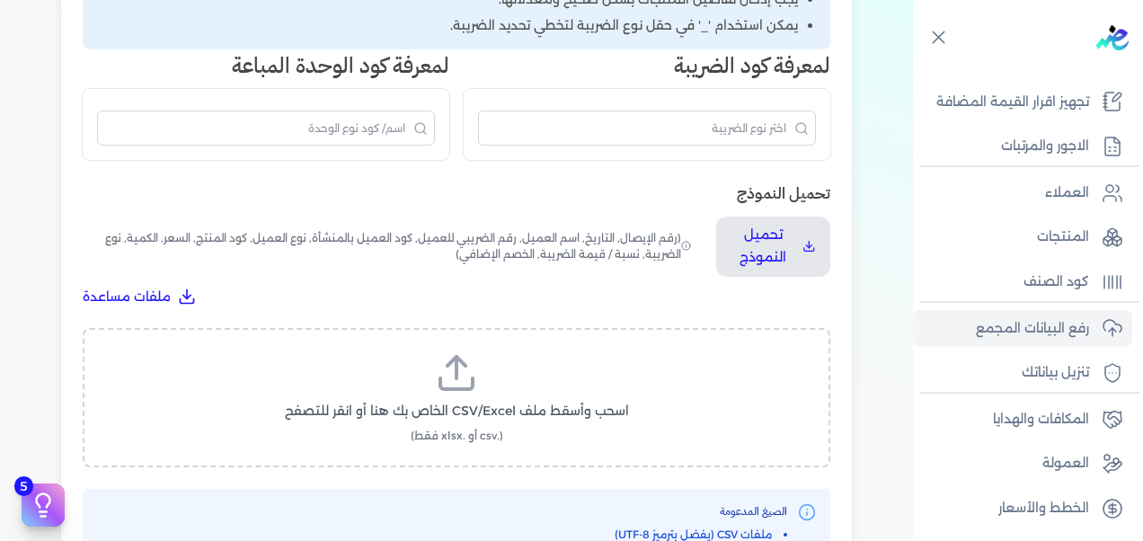
click at [467, 371] on icon at bounding box center [456, 372] width 43 height 43
click at [0, 0] on input "اسحب وأسقط ملف CSV/Excel الخاص بك هنا أو انقر للتصفح (.csv أو .xlsx فقط)" at bounding box center [0, 0] width 0 height 0
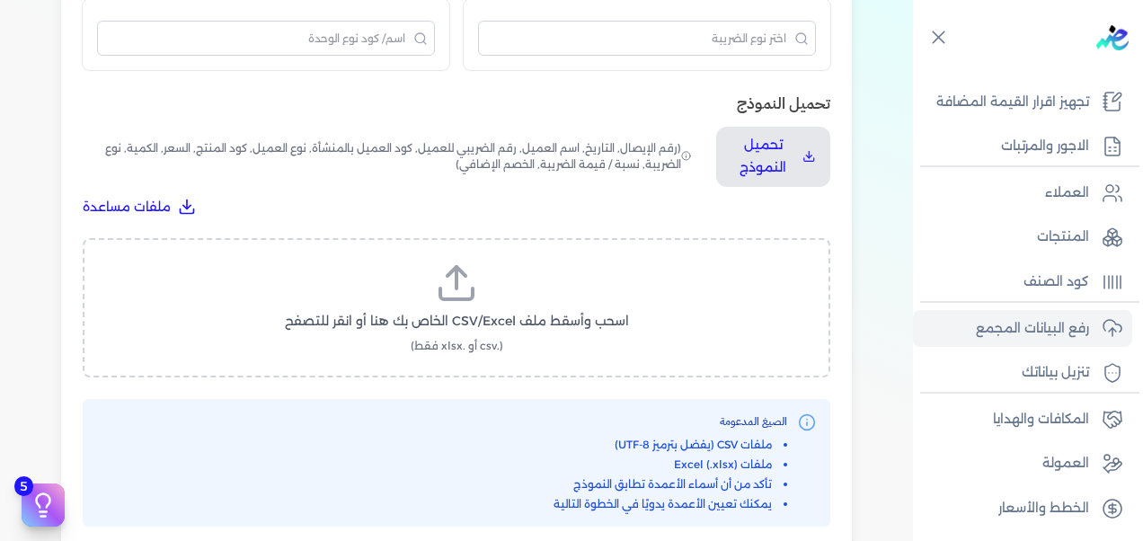
scroll to position [629, 0]
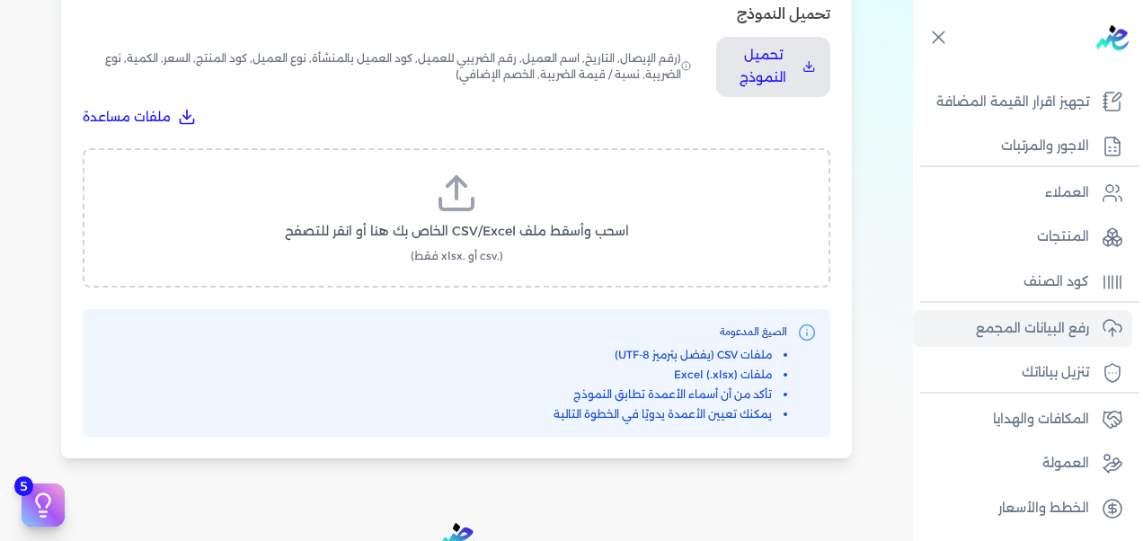
click at [457, 196] on icon at bounding box center [456, 193] width 43 height 43
click at [0, 0] on input "اسحب وأسقط ملف CSV/Excel الخاص بك هنا أو انقر للتصفح (.csv أو .xlsx فقط)" at bounding box center [0, 0] width 0 height 0
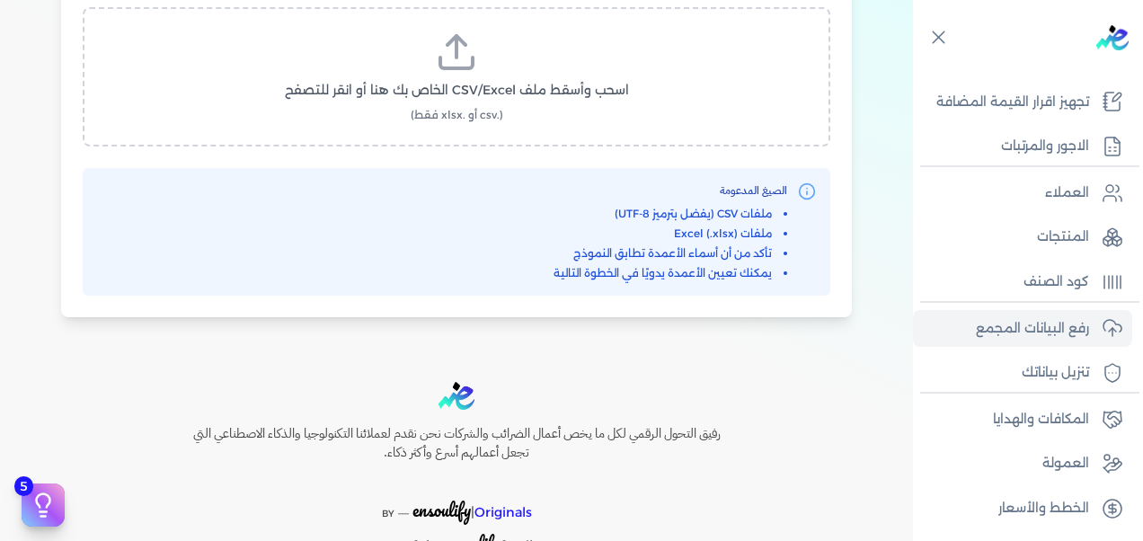
scroll to position [809, 0]
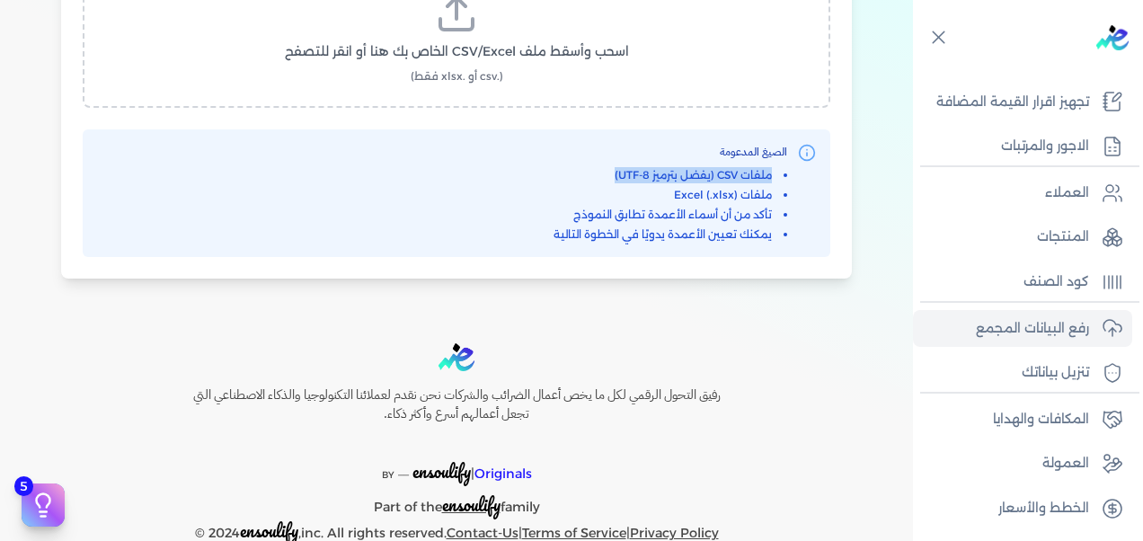
drag, startPoint x: 609, startPoint y: 174, endPoint x: 787, endPoint y: 178, distance: 178.0
click at [787, 178] on li "ملفات CSV (يفضل بترميز UTF-8)" at bounding box center [671, 175] width 234 height 16
click at [600, 192] on li "ملفات Excel (.xlsx)" at bounding box center [671, 195] width 234 height 16
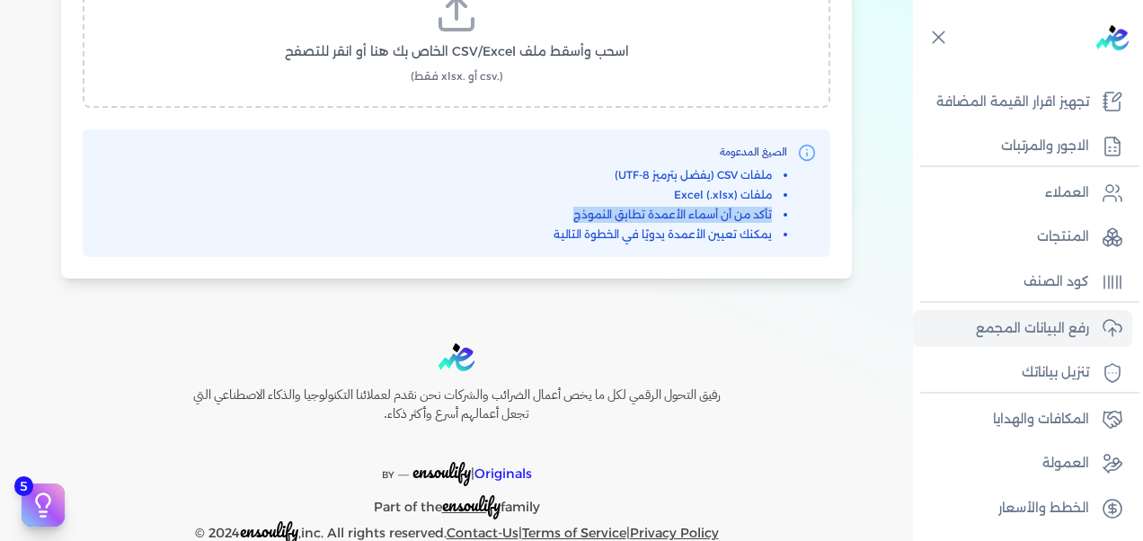
drag, startPoint x: 775, startPoint y: 212, endPoint x: 563, endPoint y: 210, distance: 212.1
click at [563, 210] on li "تأكد من أن أسماء الأعمدة تطابق النموذج" at bounding box center [671, 215] width 234 height 16
drag, startPoint x: 563, startPoint y: 210, endPoint x: 564, endPoint y: 281, distance: 71.0
drag, startPoint x: 571, startPoint y: 214, endPoint x: 727, endPoint y: 216, distance: 156.4
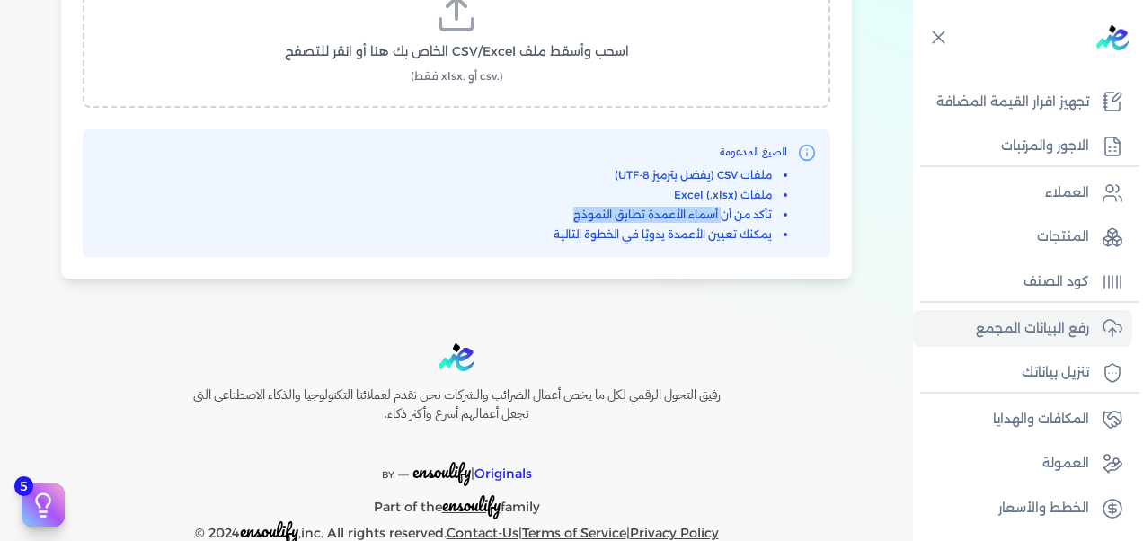
click at [727, 216] on li "تأكد من أن أسماء الأعمدة تطابق النموذج" at bounding box center [671, 215] width 234 height 16
drag, startPoint x: 727, startPoint y: 216, endPoint x: 725, endPoint y: 244, distance: 28.8
click at [725, 244] on div "الصيغ المدعومة ملفات CSV (يفضل بترميز UTF-8) ملفات Excel (.xlsx) تأكد من أن أسم…" at bounding box center [457, 193] width 748 height 128
drag, startPoint x: 715, startPoint y: 235, endPoint x: 554, endPoint y: 232, distance: 161.8
click at [554, 232] on div "الصيغ المدعومة ملفات CSV (يفضل بترميز UTF-8) ملفات Excel (.xlsx) تأكد من أن أسم…" at bounding box center [456, 193] width 719 height 99
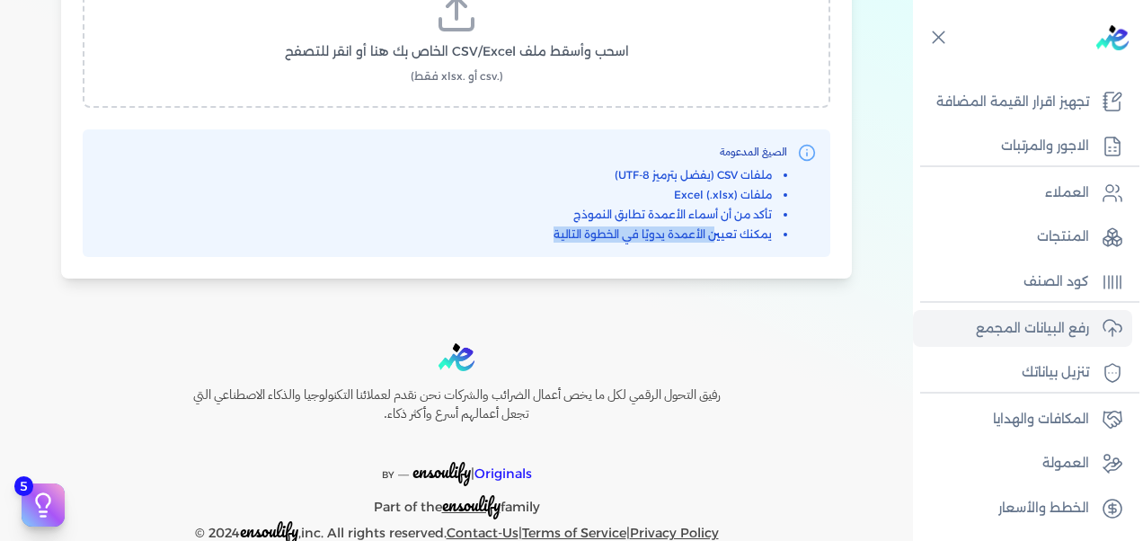
drag, startPoint x: 554, startPoint y: 232, endPoint x: 596, endPoint y: 255, distance: 48.3
click at [1041, 336] on p "رفع البيانات المجمع" at bounding box center [1032, 328] width 113 height 23
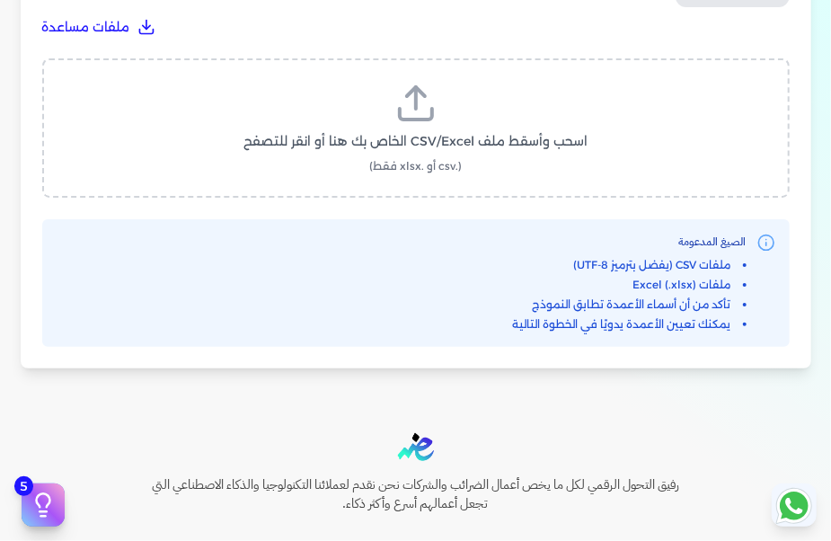
scroll to position [449, 0]
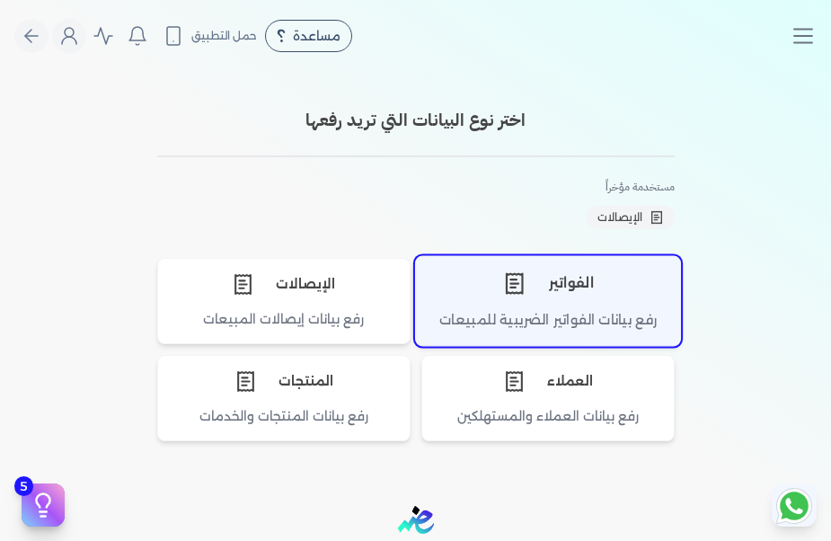
drag, startPoint x: 0, startPoint y: 0, endPoint x: 582, endPoint y: 133, distance: 597.4
click at [582, 310] on div "رفع بيانات الفواتير الضريبية للمبيعات" at bounding box center [548, 327] width 264 height 35
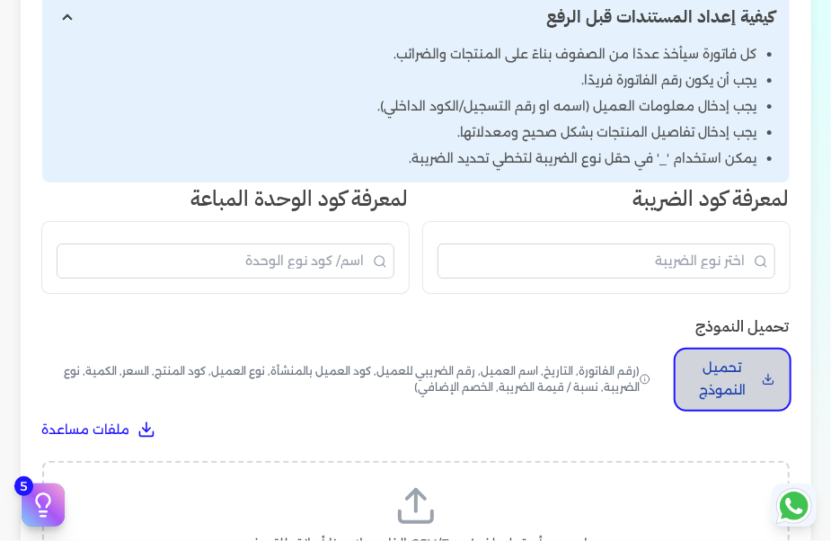
click at [736, 388] on p "تحميل النموذج" at bounding box center [722, 380] width 65 height 46
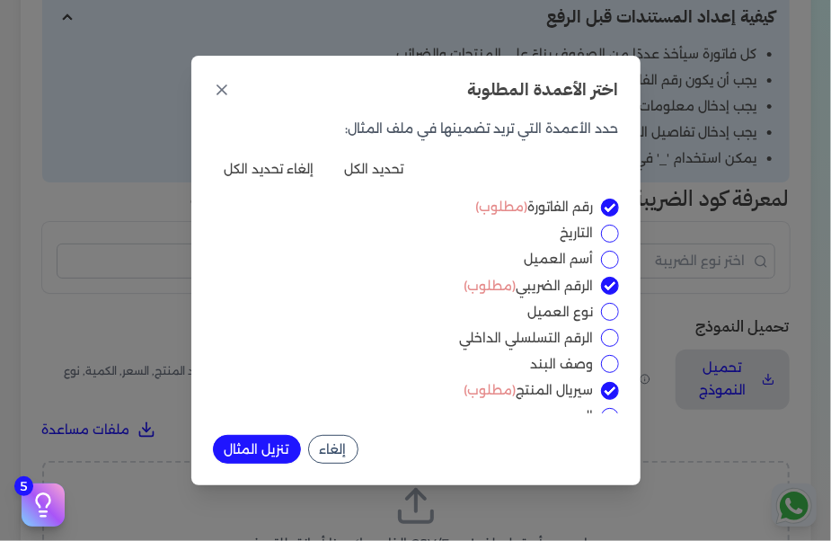
click at [262, 450] on button "تنزيل المثال" at bounding box center [257, 449] width 88 height 29
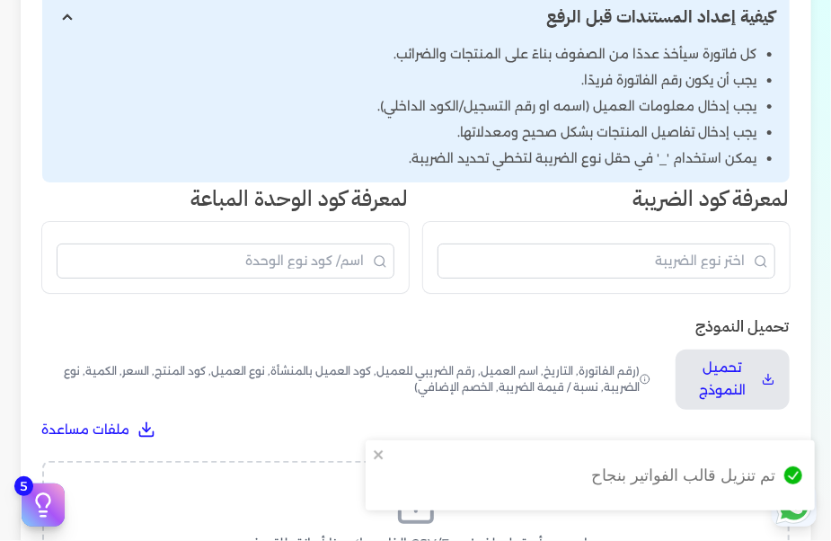
click at [582, 203] on h3 "لمعرفة كود الضريبة" at bounding box center [606, 198] width 367 height 32
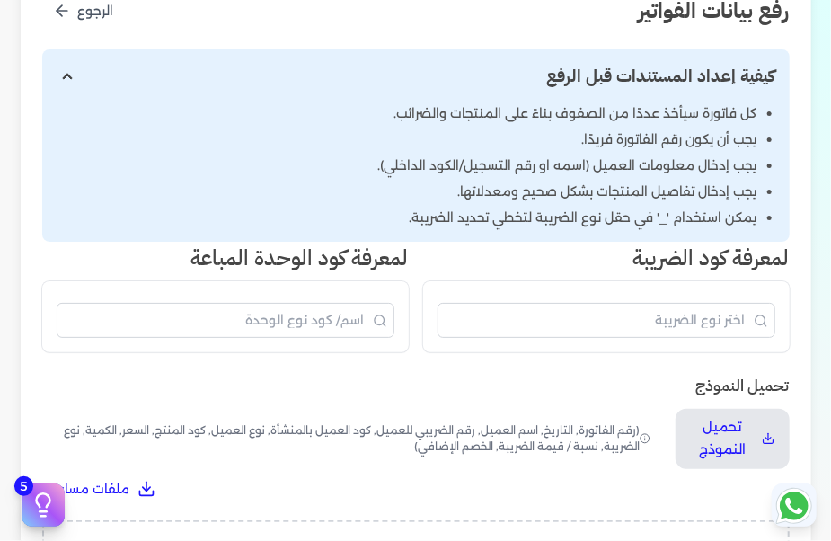
scroll to position [270, 0]
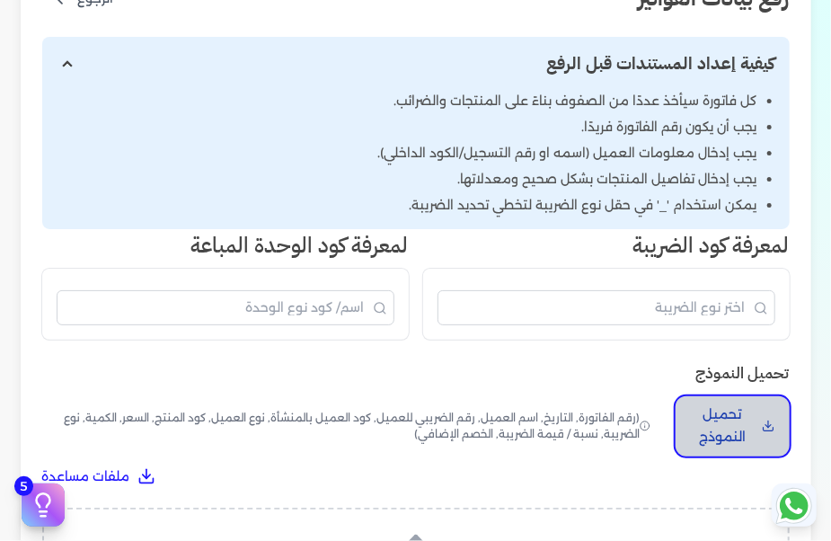
click at [732, 423] on p "تحميل النموذج" at bounding box center [722, 427] width 65 height 46
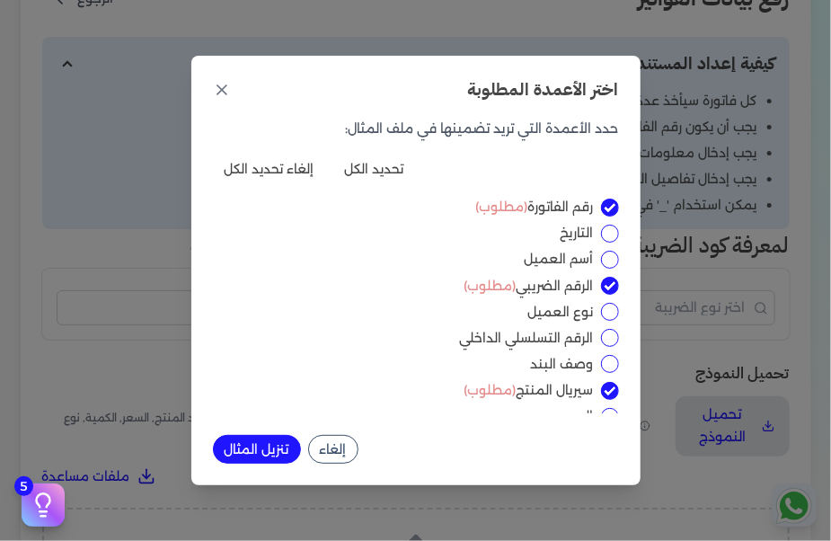
click at [266, 453] on button "تنزيل المثال" at bounding box center [257, 449] width 88 height 29
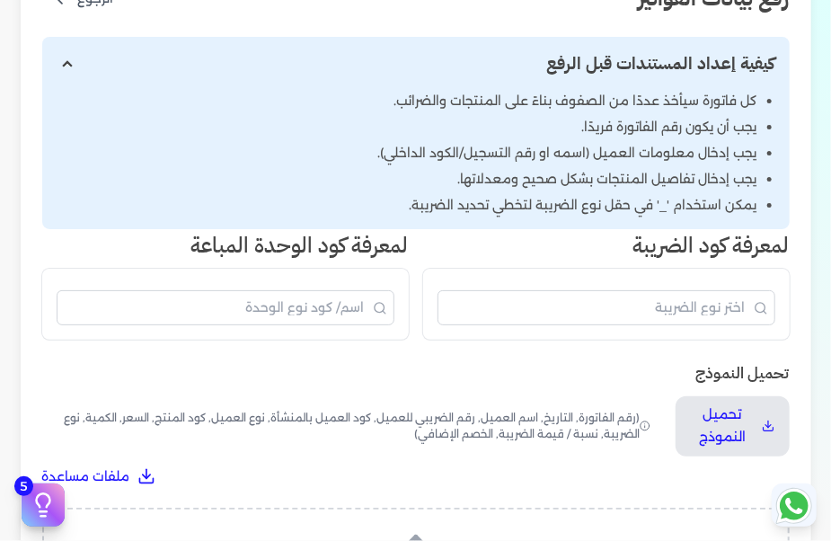
click at [786, 237] on h3 "لمعرفة كود الضريبة" at bounding box center [606, 245] width 367 height 32
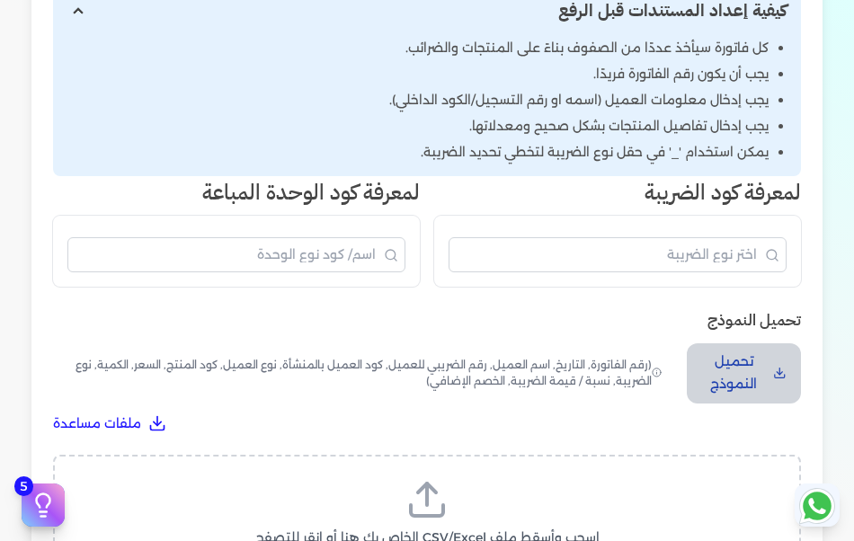
scroll to position [360, 0]
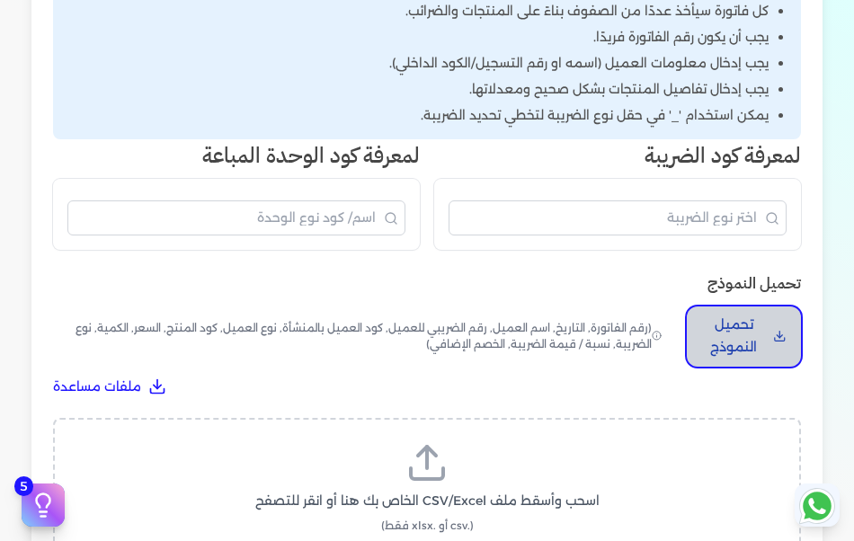
click at [737, 324] on p "تحميل النموذج" at bounding box center [733, 337] width 65 height 46
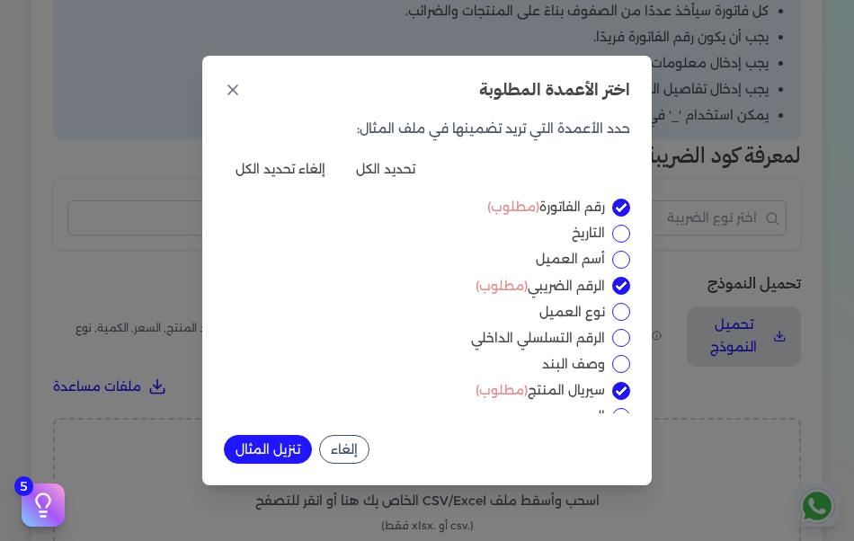
click at [352, 448] on button "إلغاء" at bounding box center [344, 449] width 50 height 29
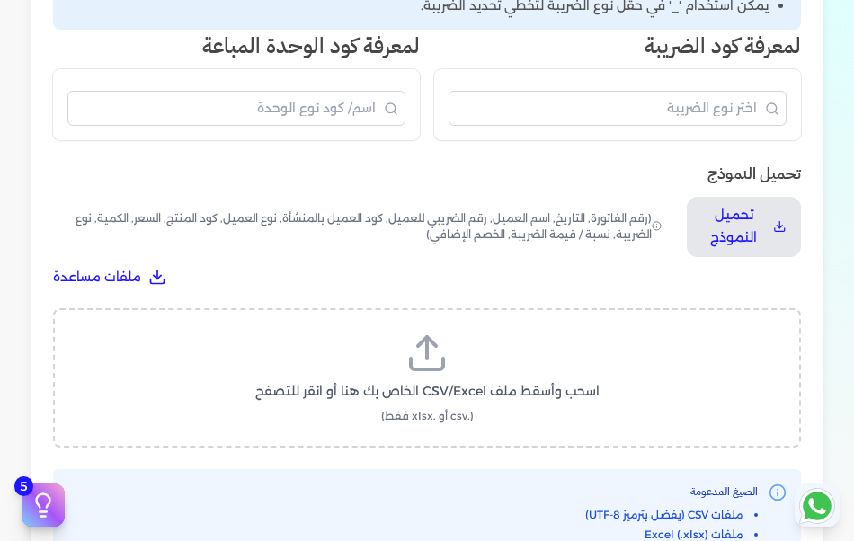
scroll to position [629, 0]
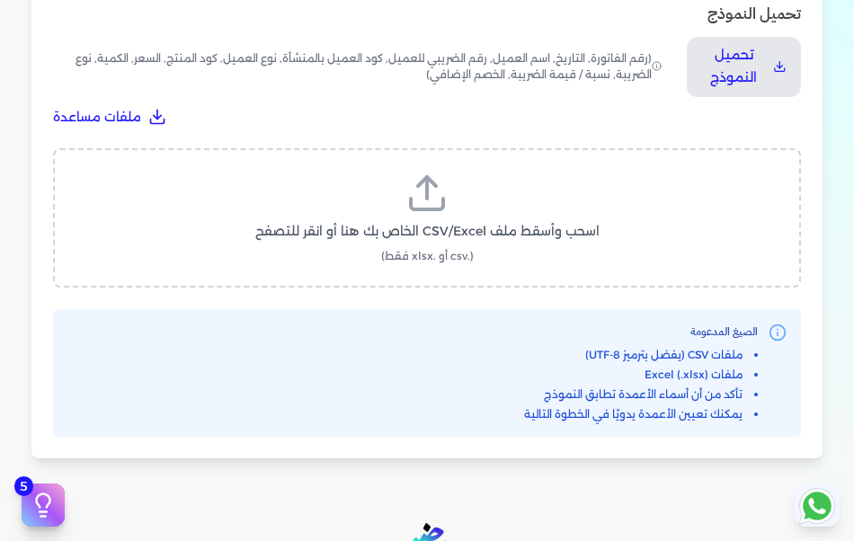
click at [434, 205] on icon at bounding box center [426, 193] width 43 height 43
click at [0, 0] on input "اسحب وأسقط ملف CSV/Excel الخاص بك هنا أو انقر للتصفح (.csv أو .xlsx فقط)" at bounding box center [0, 0] width 0 height 0
click at [435, 191] on icon at bounding box center [426, 193] width 43 height 43
click at [0, 0] on input "اسحب وأسقط ملف CSV/Excel الخاص بك هنا أو انقر للتصفح (.csv أو .xlsx فقط)" at bounding box center [0, 0] width 0 height 0
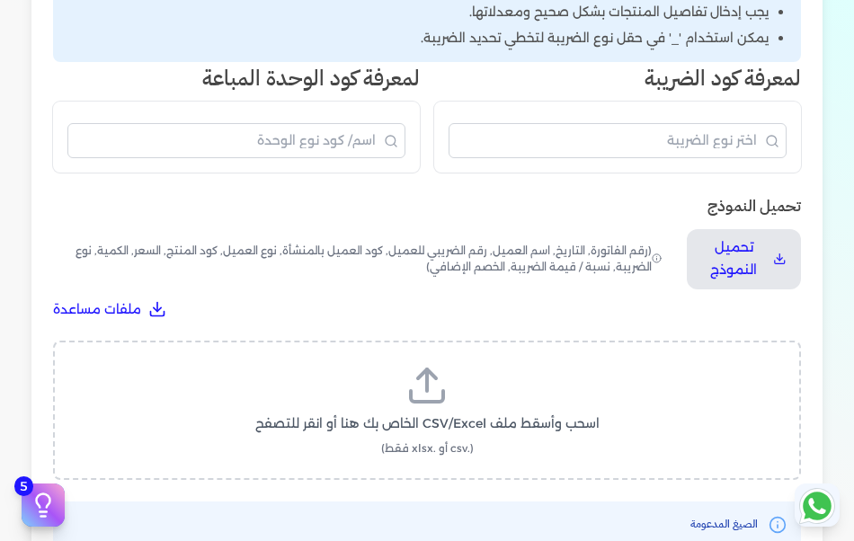
scroll to position [539, 0]
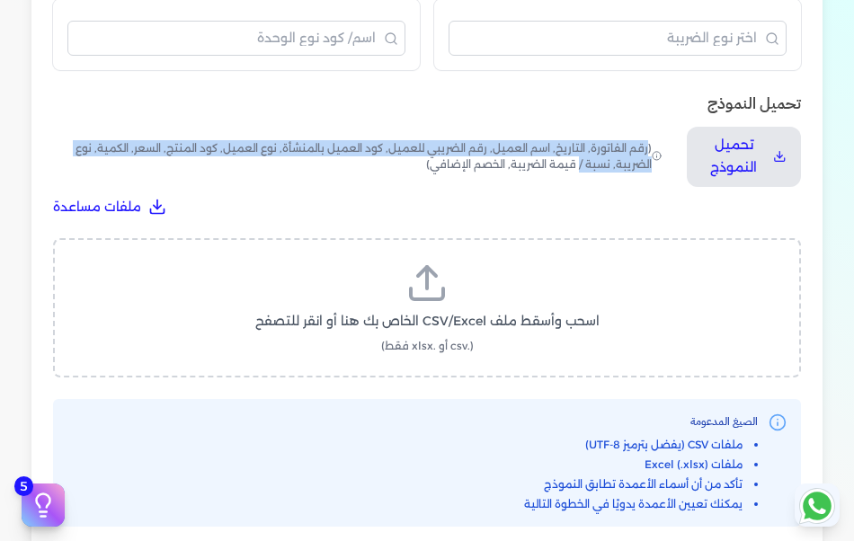
drag, startPoint x: 585, startPoint y: 157, endPoint x: 317, endPoint y: 157, distance: 267.9
click at [317, 157] on span "(رقم الفاتورة, التاريخ, اسم العميل, رقم الضريبي للعميل, كود العميل بالمنشأة, نو…" at bounding box center [359, 157] width 612 height 60
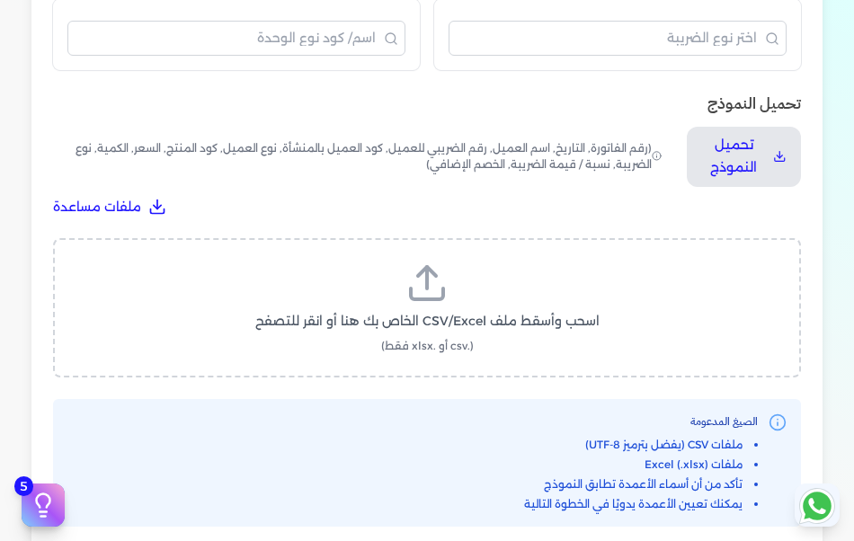
drag, startPoint x: 317, startPoint y: 157, endPoint x: 323, endPoint y: 182, distance: 24.9
click at [323, 182] on span "(رقم الفاتورة, التاريخ, اسم العميل, رقم الضريبي للعميل, كود العميل بالمنشأة, نو…" at bounding box center [359, 157] width 612 height 60
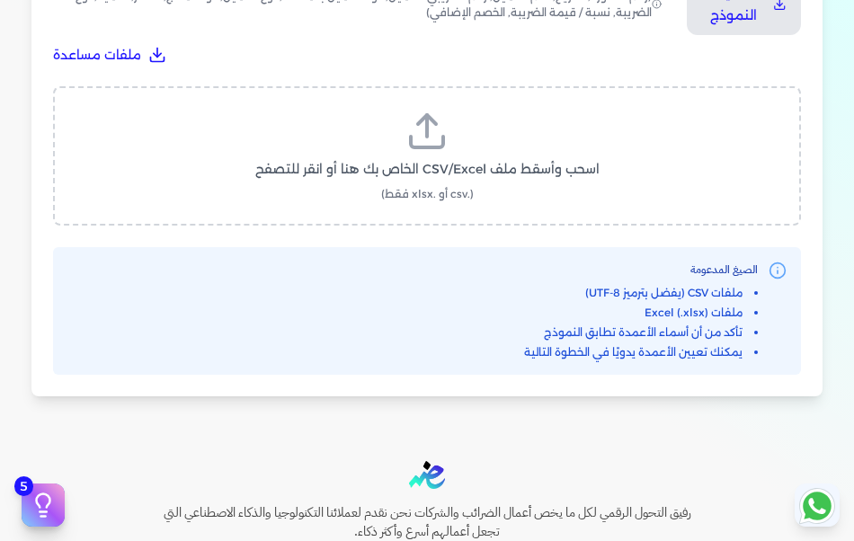
scroll to position [719, 0]
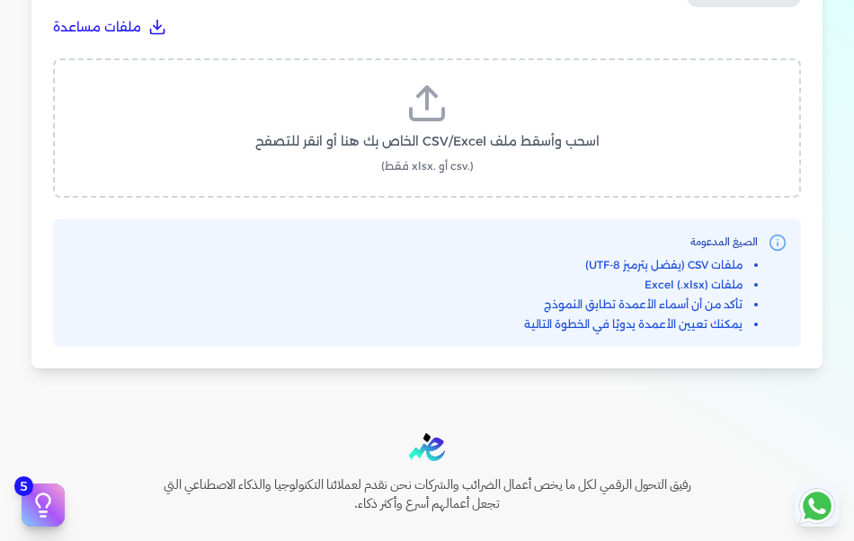
click at [466, 138] on span "اسحب وأسقط ملف CSV/Excel الخاص بك هنا أو انقر للتصفح" at bounding box center [427, 141] width 344 height 19
click at [0, 0] on input "اسحب وأسقط ملف CSV/Excel الخاص بك هنا أو انقر للتصفح (.csv أو .xlsx فقط)" at bounding box center [0, 0] width 0 height 0
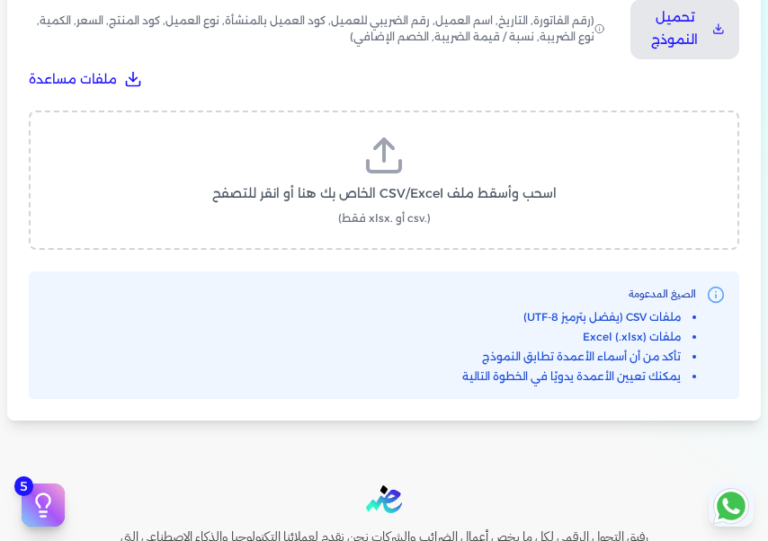
scroll to position [667, 0]
drag, startPoint x: 424, startPoint y: 104, endPoint x: 502, endPoint y: 106, distance: 78.2
click at [502, 105] on div "تحميل النموذج تحميل النموذج (رقم الفاتورة, التاريخ, اسم العميل, رقم الضريبي للع…" at bounding box center [384, 181] width 710 height 435
drag, startPoint x: 502, startPoint y: 106, endPoint x: 449, endPoint y: 77, distance: 60.3
click at [449, 77] on div "ملفات مساعدة" at bounding box center [384, 79] width 710 height 19
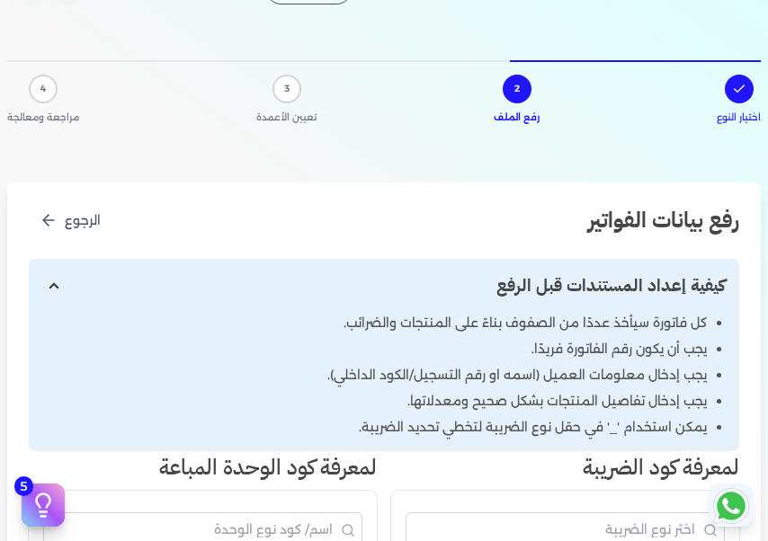
scroll to position [0, 0]
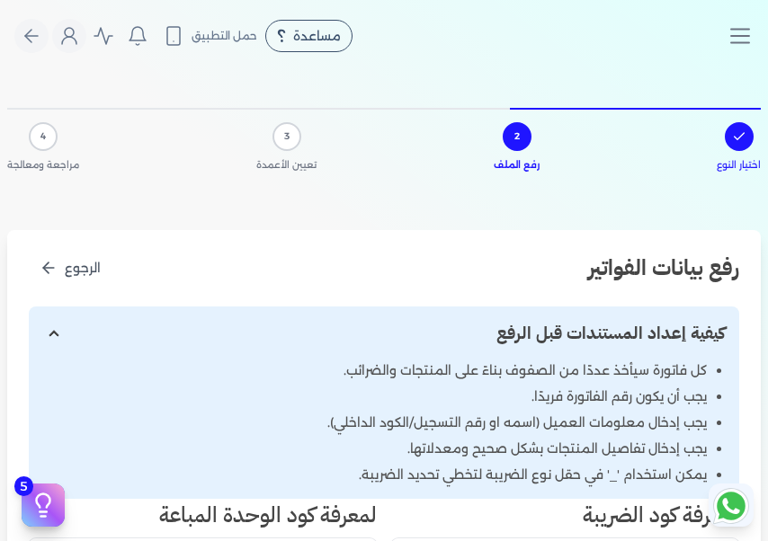
click at [522, 135] on div "2" at bounding box center [516, 136] width 29 height 29
click at [289, 138] on span "3" at bounding box center [286, 136] width 5 height 14
drag, startPoint x: 290, startPoint y: 138, endPoint x: 258, endPoint y: 138, distance: 32.4
click at [258, 138] on div "اختيار النوع 2 رفع الملف 3 تعيين الأعمدة 4 مراجعة ومعالجة" at bounding box center [383, 147] width 753 height 79
drag, startPoint x: 258, startPoint y: 138, endPoint x: 280, endPoint y: 203, distance: 68.2
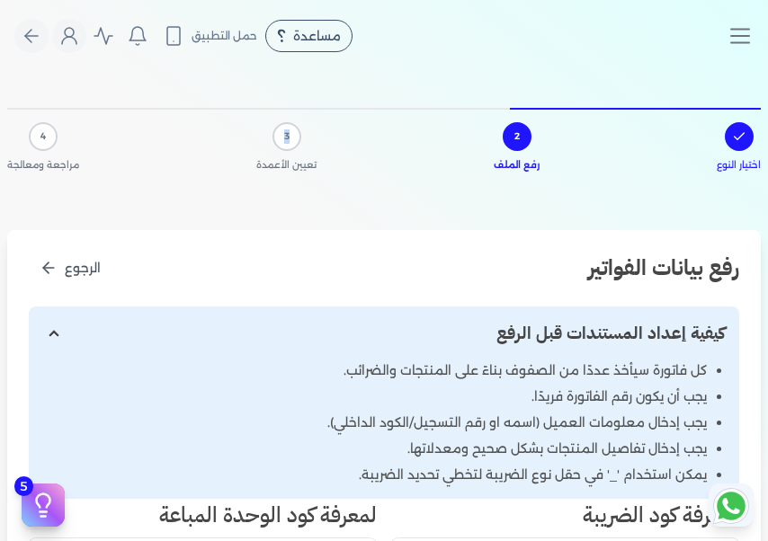
click at [280, 203] on div "اختيار النوع 2 رفع الملف 3 تعيين الأعمدة 4 مراجعة ومعالجة" at bounding box center [383, 150] width 753 height 115
drag, startPoint x: 262, startPoint y: 164, endPoint x: 324, endPoint y: 167, distance: 62.1
click at [324, 167] on div "اختيار النوع 2 رفع الملف 3 تعيين الأعمدة 4 مراجعة ومعالجة" at bounding box center [383, 147] width 753 height 79
